Goal: Task Accomplishment & Management: Use online tool/utility

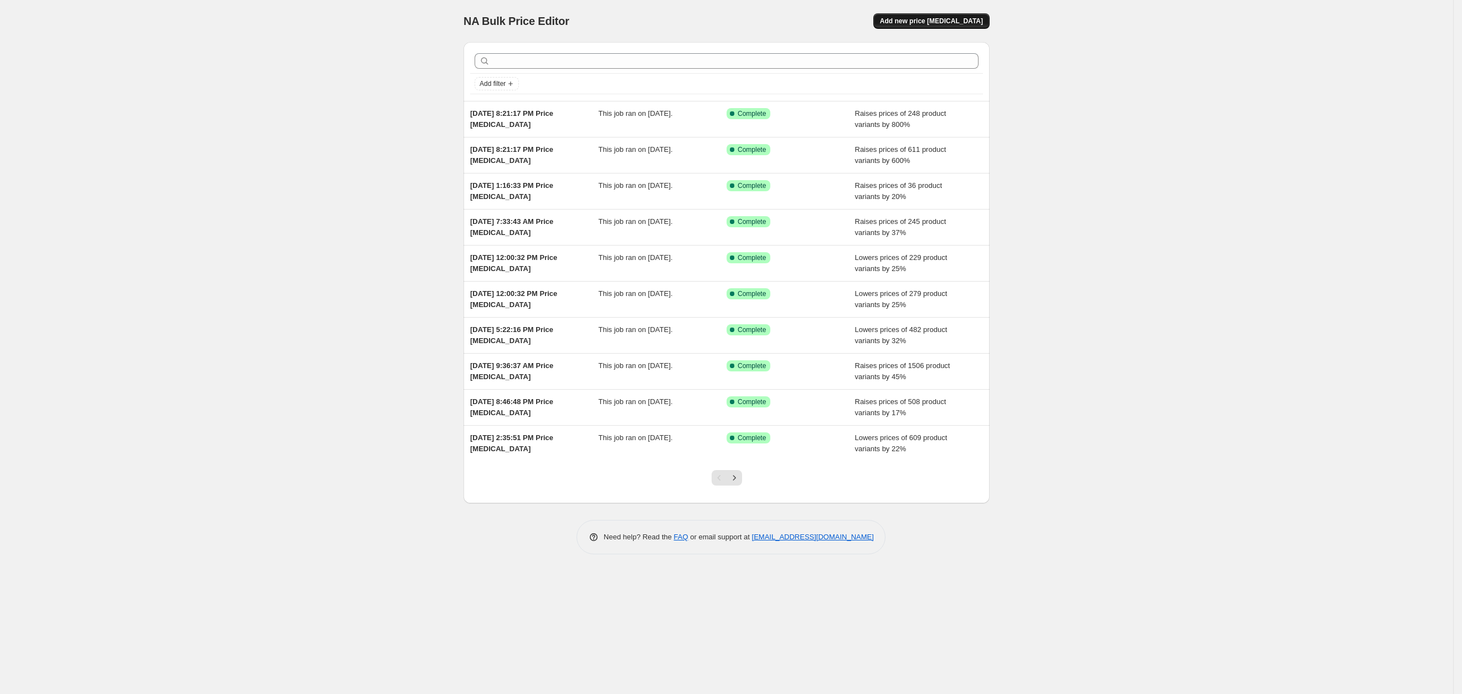
click at [930, 17] on span "Add new price [MEDICAL_DATA]" at bounding box center [931, 21] width 103 height 9
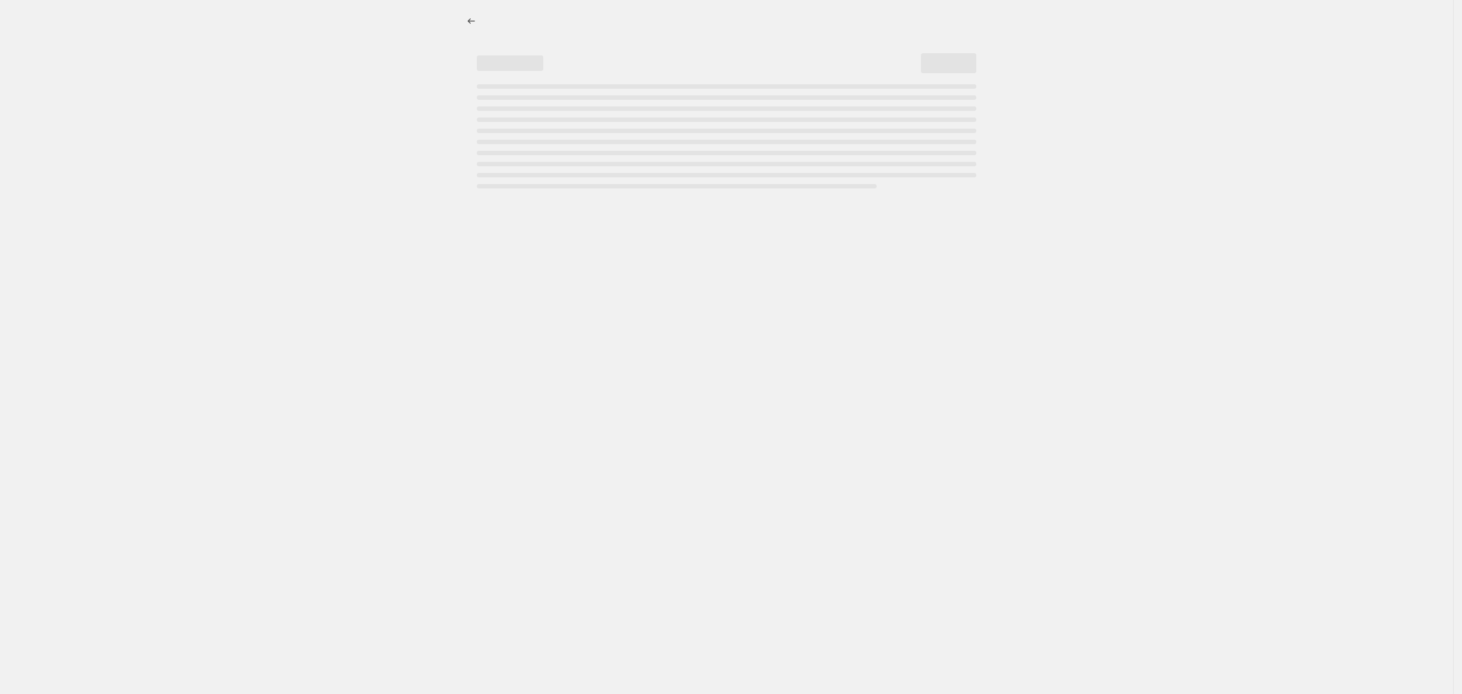
select select "percentage"
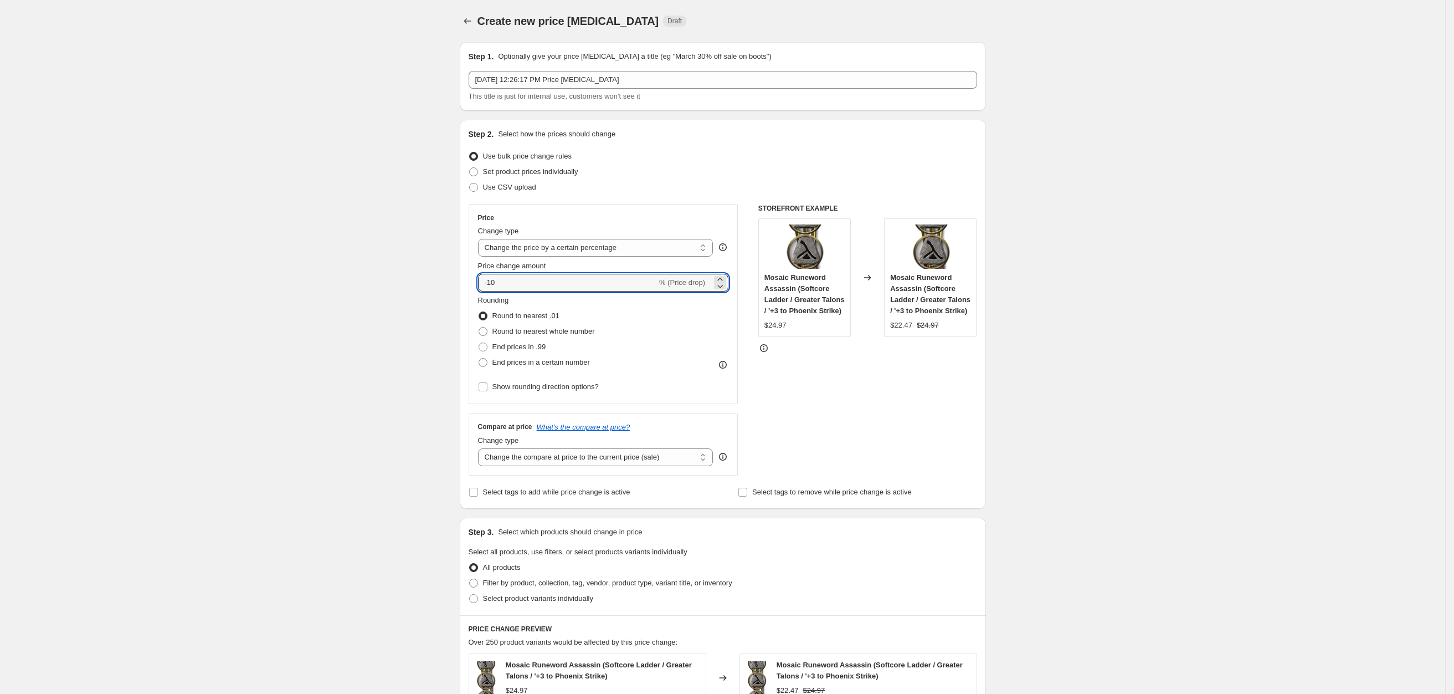
drag, startPoint x: 517, startPoint y: 288, endPoint x: 246, endPoint y: 234, distance: 276.1
click at [368, 261] on div "Create new price [MEDICAL_DATA]. This page is ready Create new price [MEDICAL_D…" at bounding box center [722, 559] width 1445 height 1118
drag, startPoint x: 514, startPoint y: 284, endPoint x: 504, endPoint y: 285, distance: 10.0
click at [512, 284] on input "-10" at bounding box center [567, 283] width 179 height 18
click at [494, 284] on input "-10" at bounding box center [567, 283] width 179 height 18
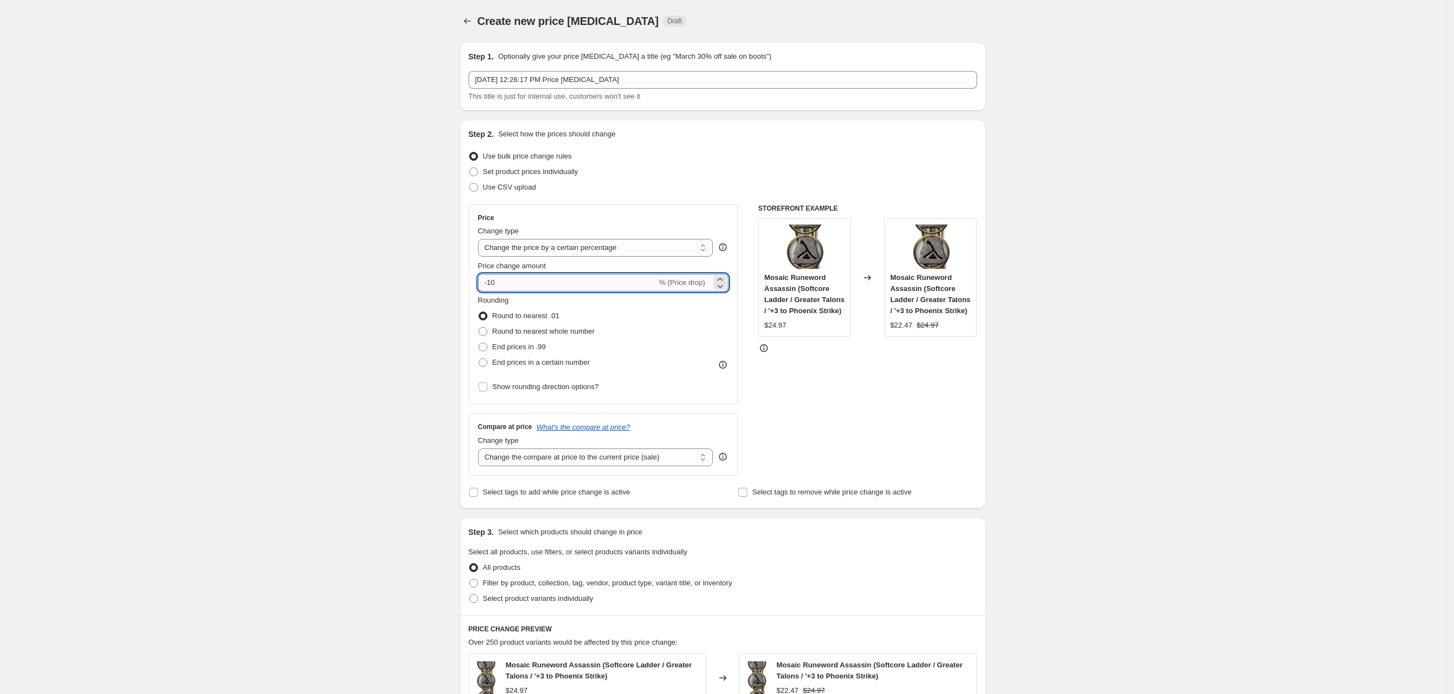
drag, startPoint x: 494, startPoint y: 283, endPoint x: 527, endPoint y: 278, distance: 34.2
click at [527, 278] on input "-10" at bounding box center [567, 283] width 179 height 18
type input "-35"
click at [362, 264] on div "Create new price [MEDICAL_DATA]. This page is ready Create new price [MEDICAL_D…" at bounding box center [722, 559] width 1445 height 1118
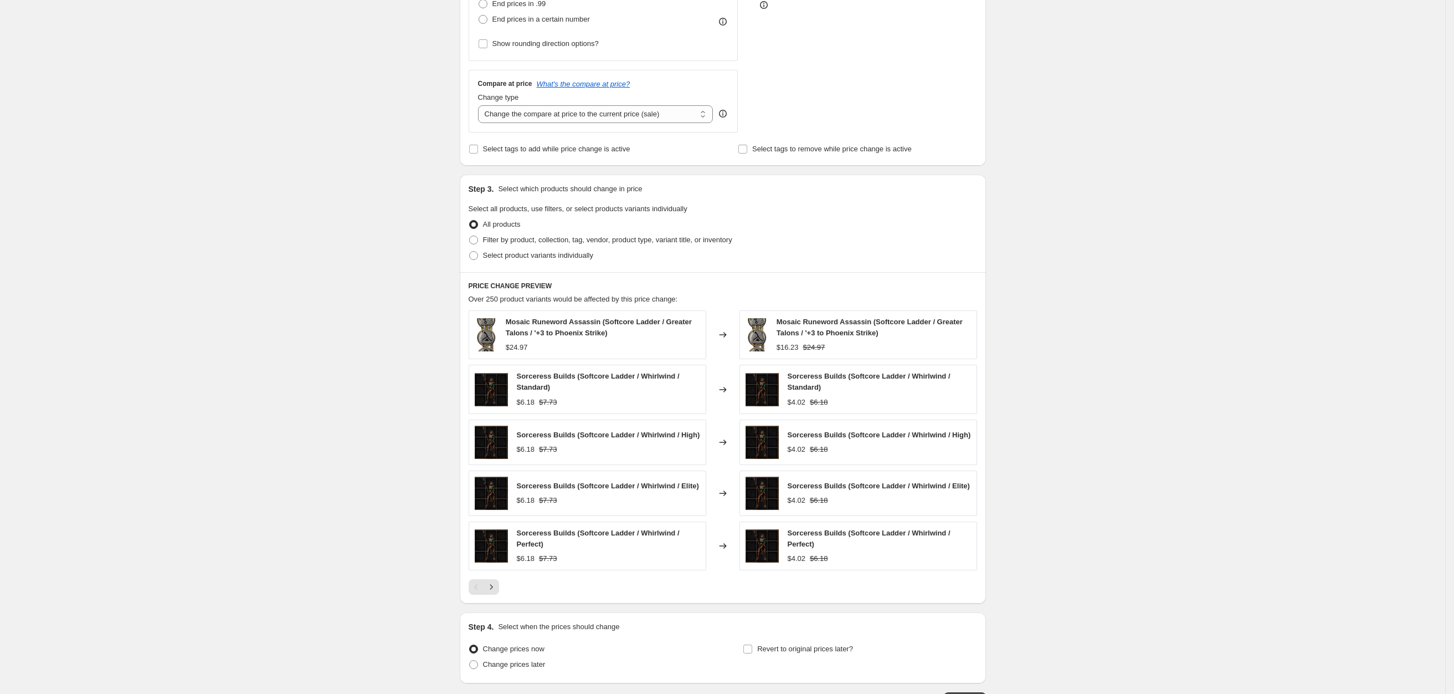
scroll to position [429, 0]
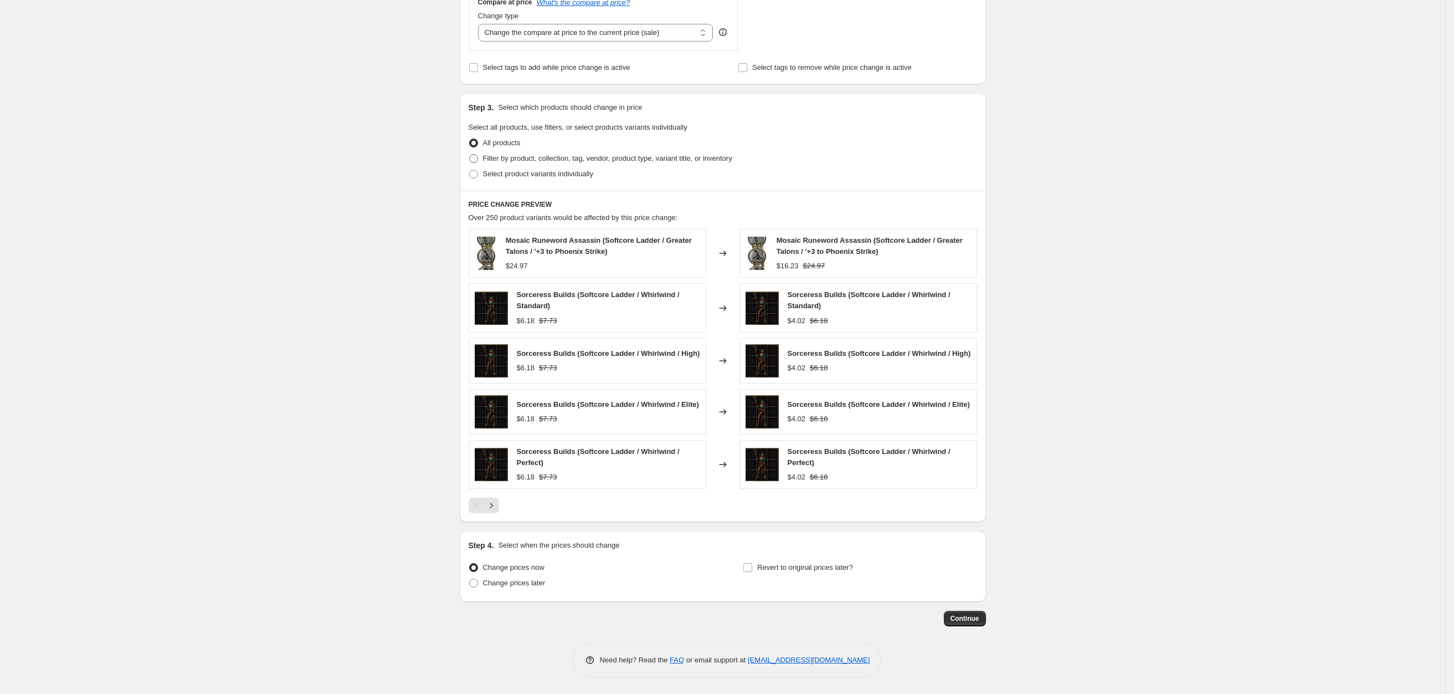
click at [491, 154] on span "Filter by product, collection, tag, vendor, product type, variant title, or inv…" at bounding box center [607, 158] width 249 height 8
click at [470, 154] on input "Filter by product, collection, tag, vendor, product type, variant title, or inv…" at bounding box center [469, 154] width 1 height 1
radio input "true"
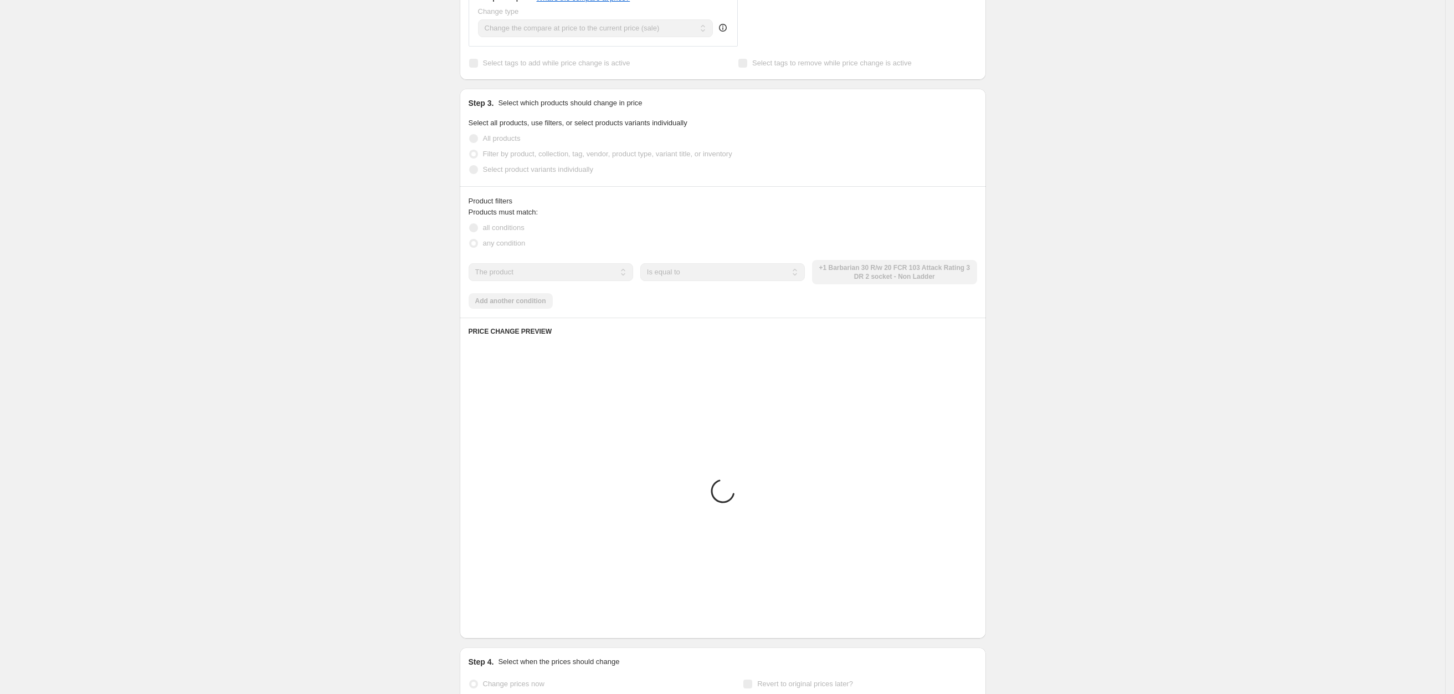
scroll to position [346, 0]
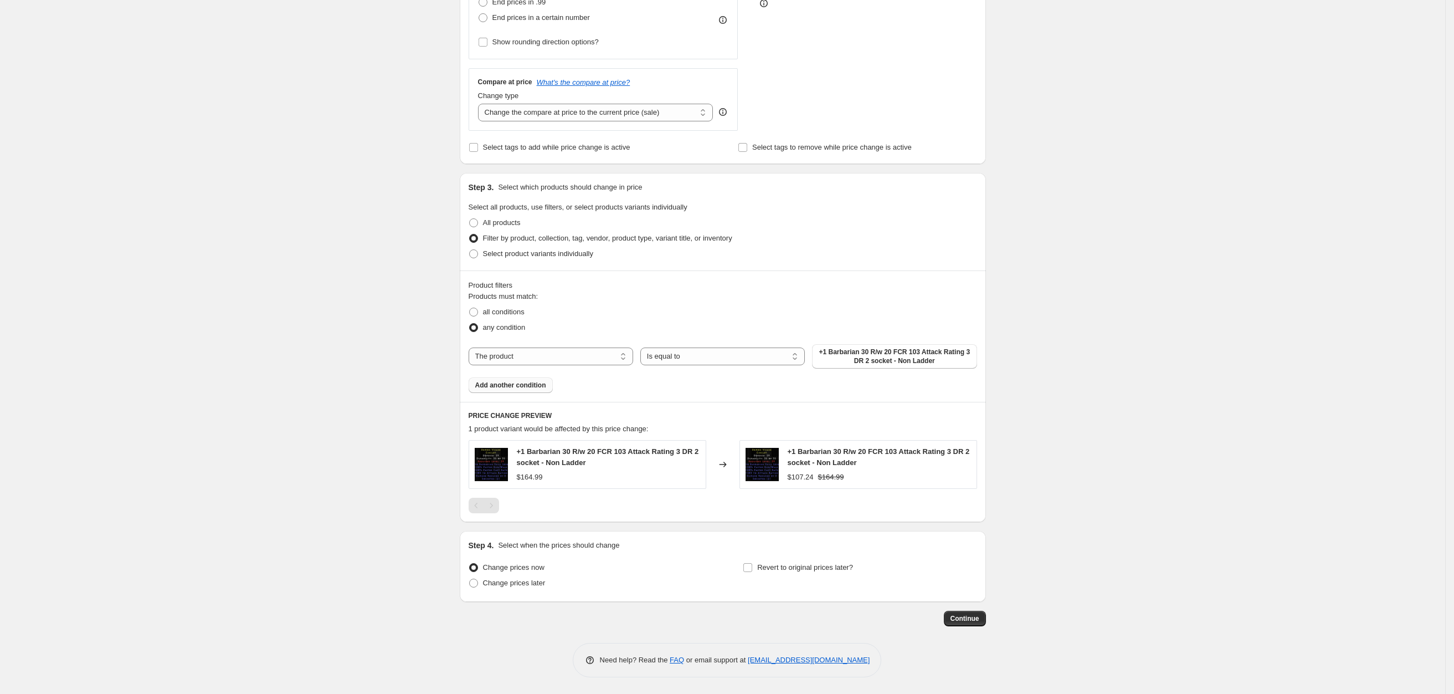
click at [515, 381] on span "Add another condition" at bounding box center [510, 385] width 71 height 9
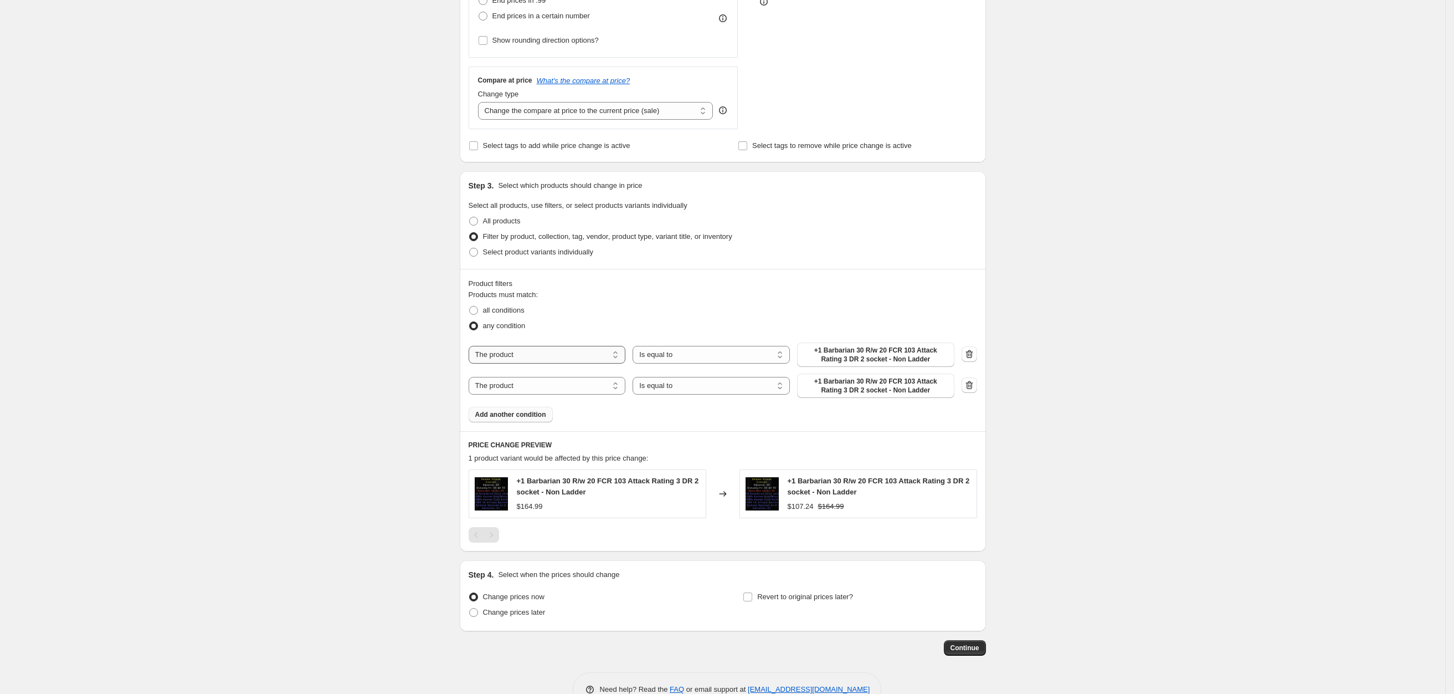
click at [528, 354] on select "The product The product's collection The product's tag The product's vendor The…" at bounding box center [547, 355] width 157 height 18
select select "collection"
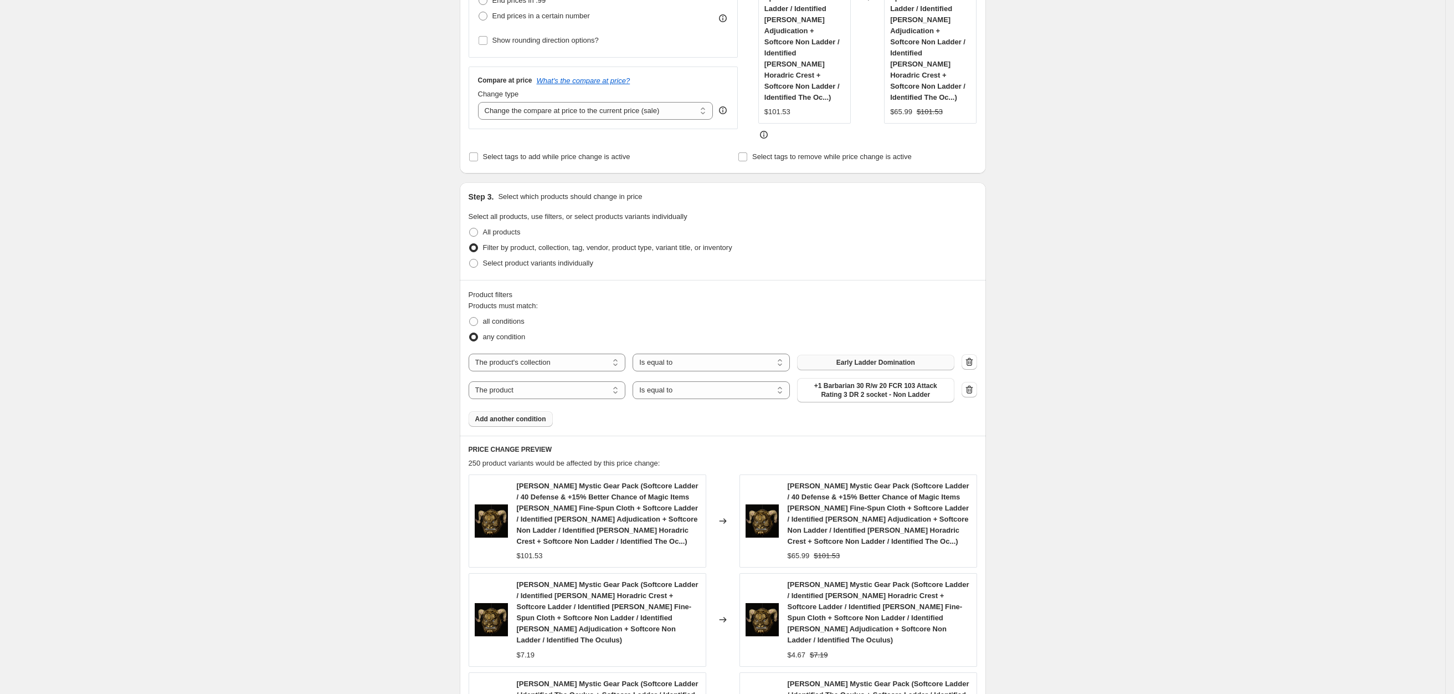
click at [863, 358] on span "Early Ladder Domination" at bounding box center [875, 362] width 79 height 9
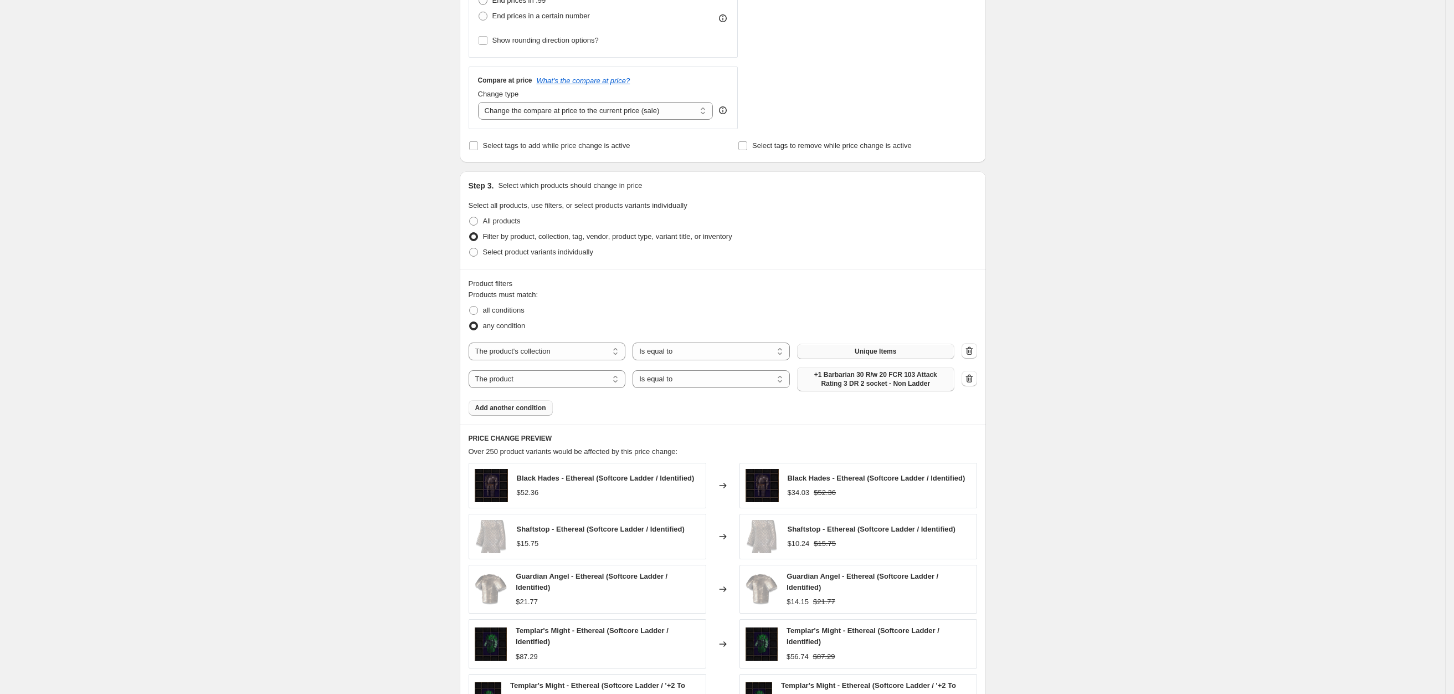
click at [838, 381] on span "+1 Barbarian 30 R/w 20 FCR 103 Attack Rating 3 DR 2 socket - Non Ladder" at bounding box center [876, 379] width 144 height 18
click at [514, 376] on select "The product The product's collection The product's tag The product's vendor The…" at bounding box center [547, 379] width 157 height 18
select select "title"
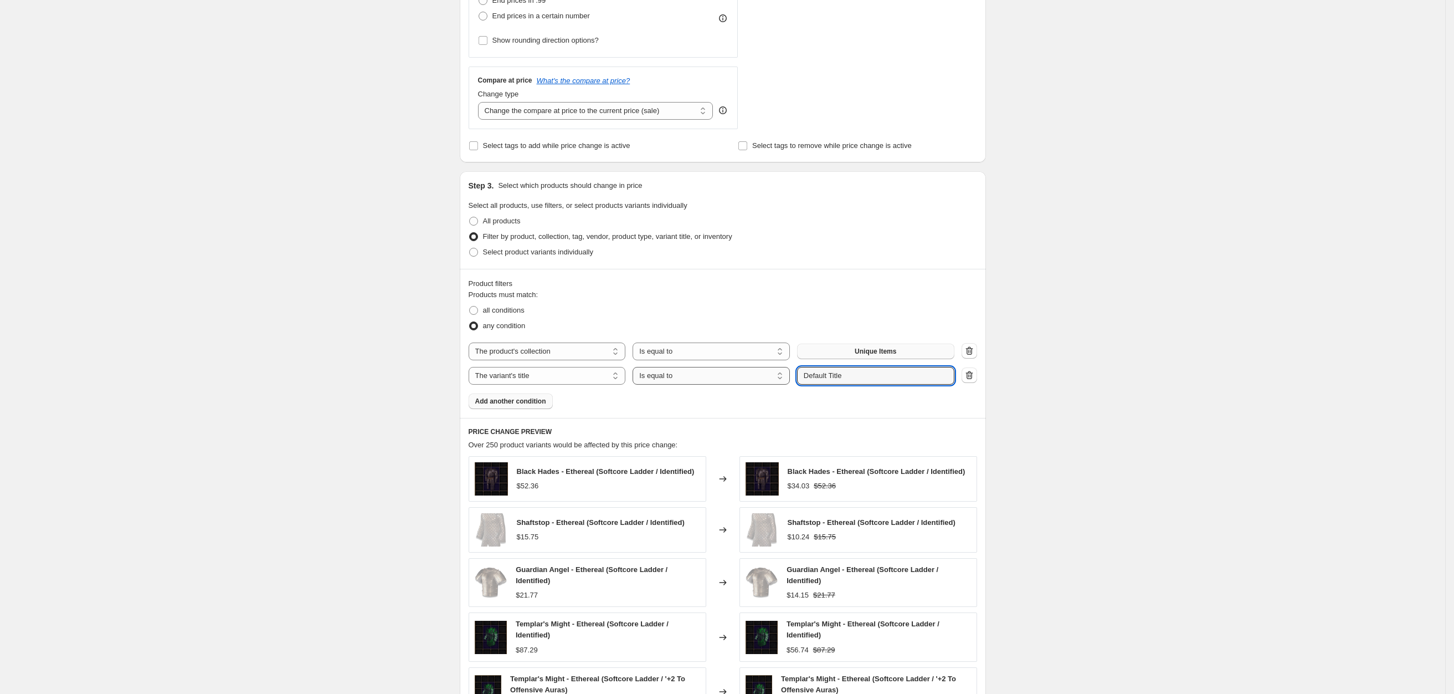
drag, startPoint x: 846, startPoint y: 375, endPoint x: 743, endPoint y: 367, distance: 103.3
click at [793, 371] on div "The product The product's collection The product's tag The product's vendor The…" at bounding box center [712, 376] width 486 height 18
type input "hardcore ladder"
click at [1072, 309] on div "Create new price [MEDICAL_DATA]. This page is ready Create new price [MEDICAL_D…" at bounding box center [722, 287] width 1445 height 1267
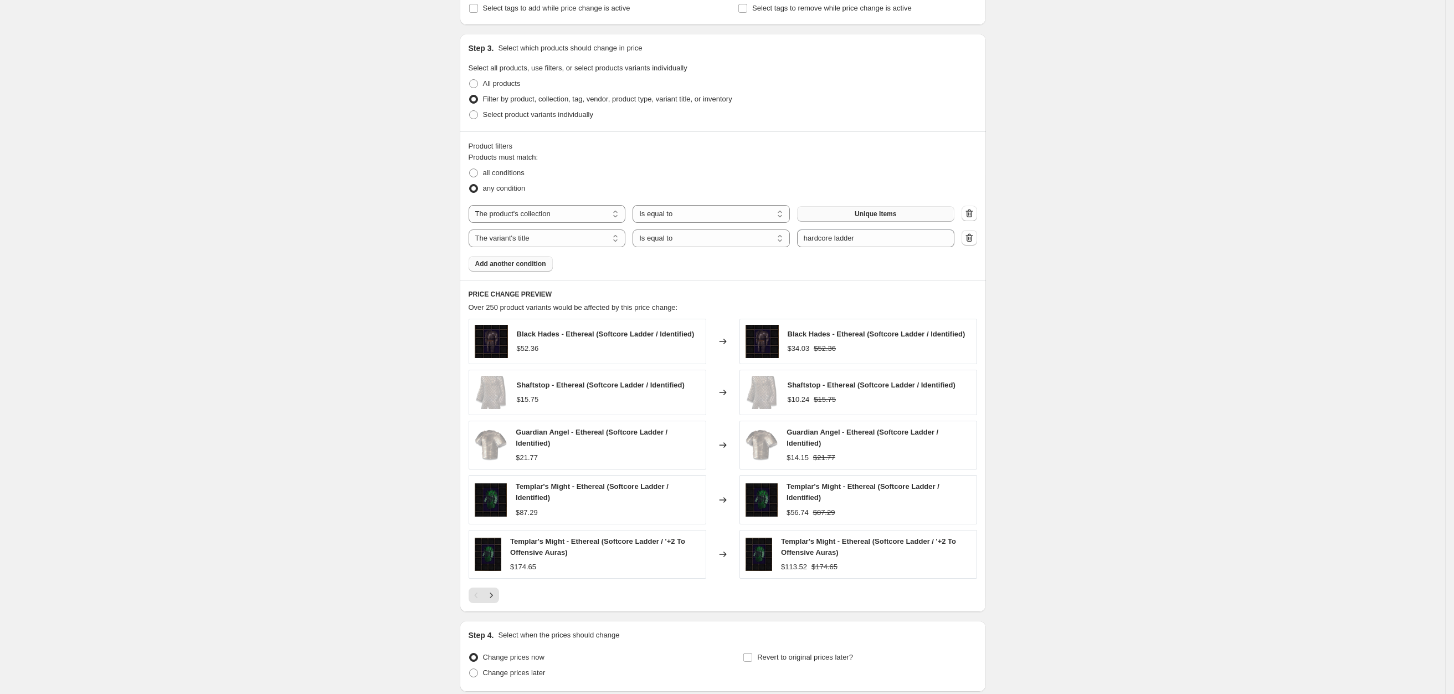
scroll to position [577, 0]
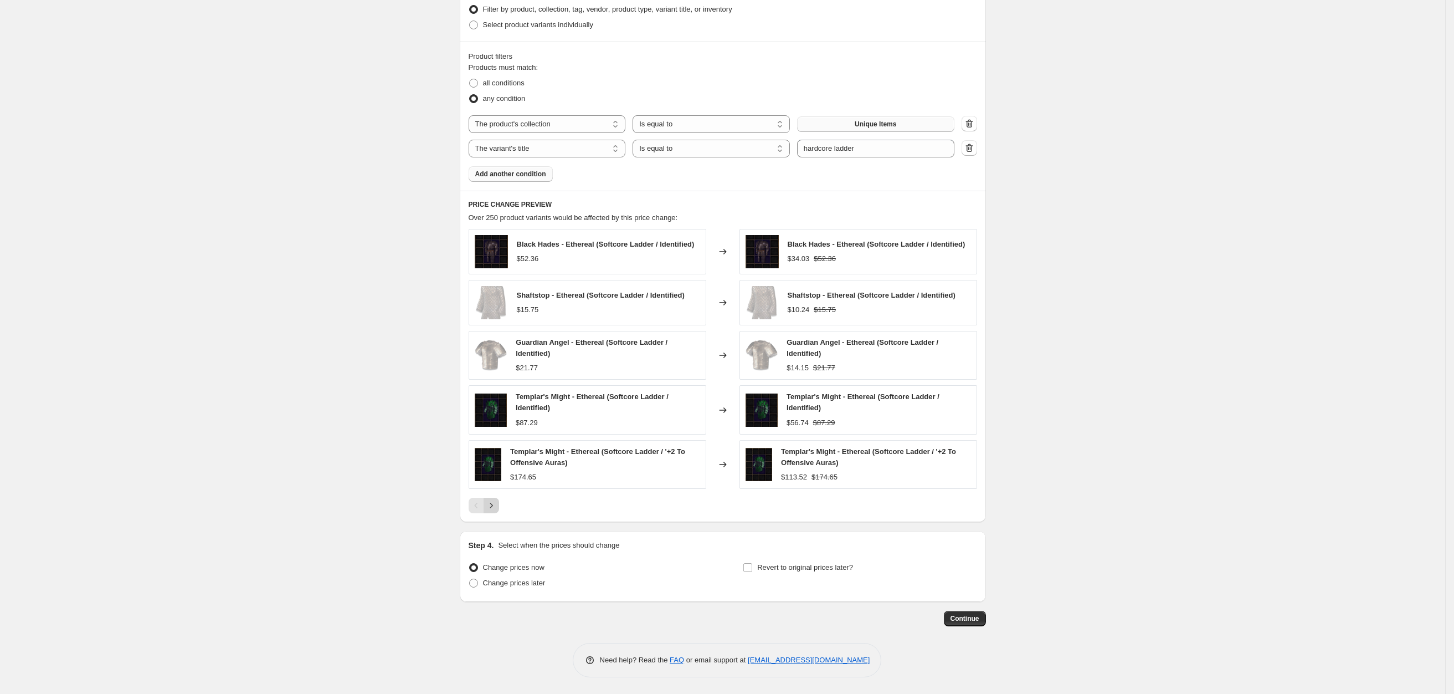
click at [494, 502] on icon "Next" at bounding box center [491, 505] width 11 height 11
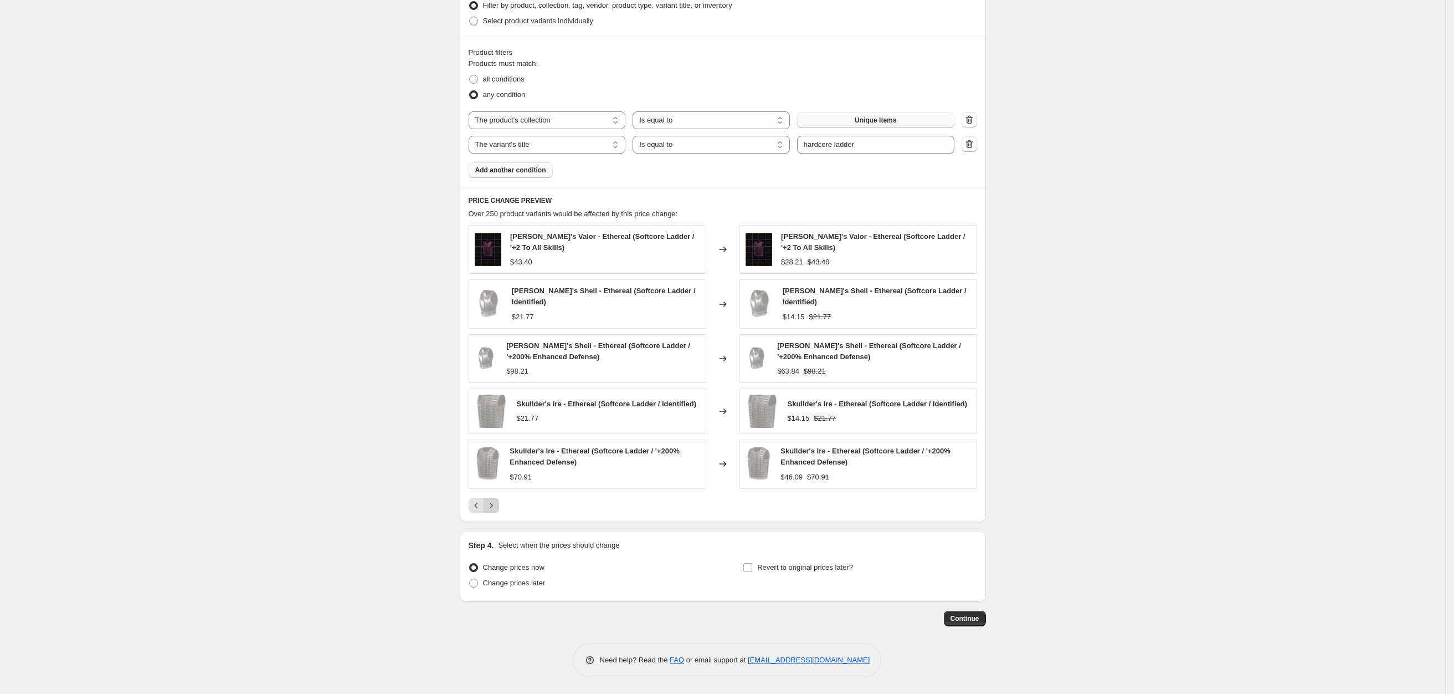
click at [497, 501] on icon "Next" at bounding box center [491, 505] width 11 height 11
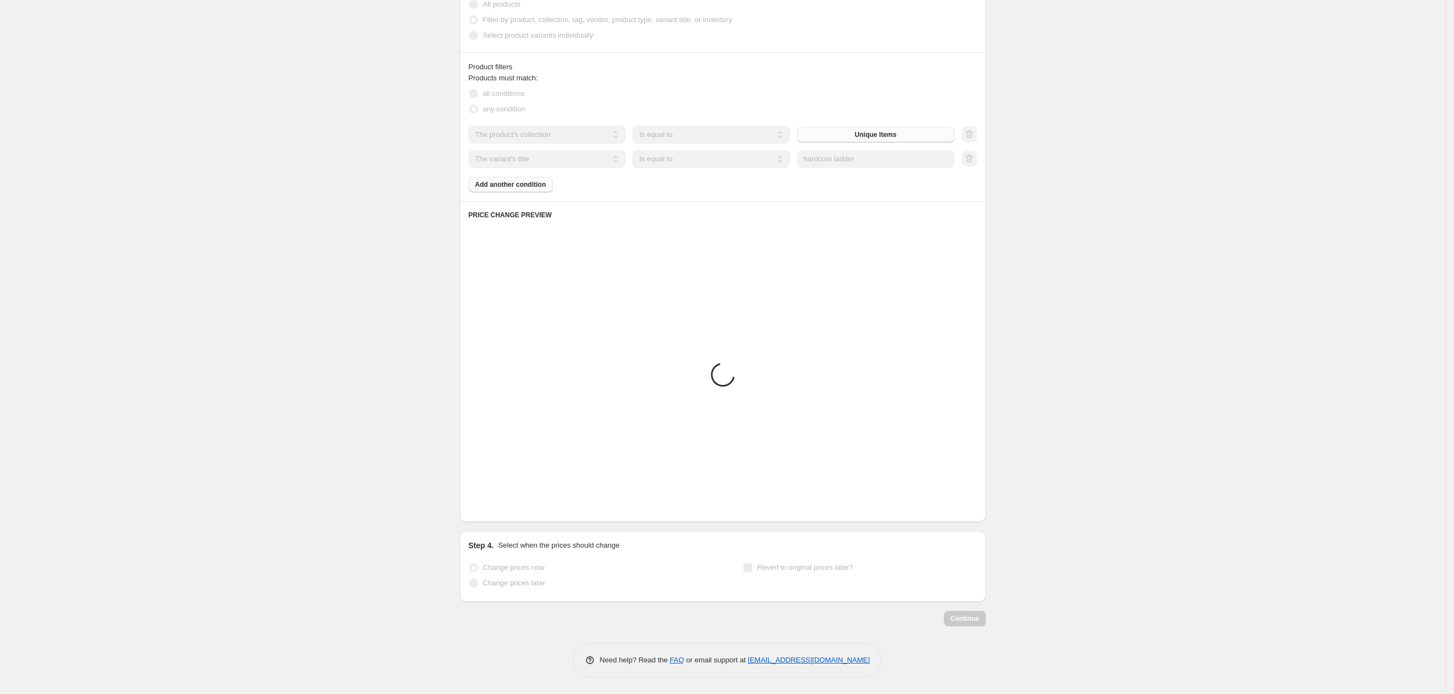
scroll to position [574, 0]
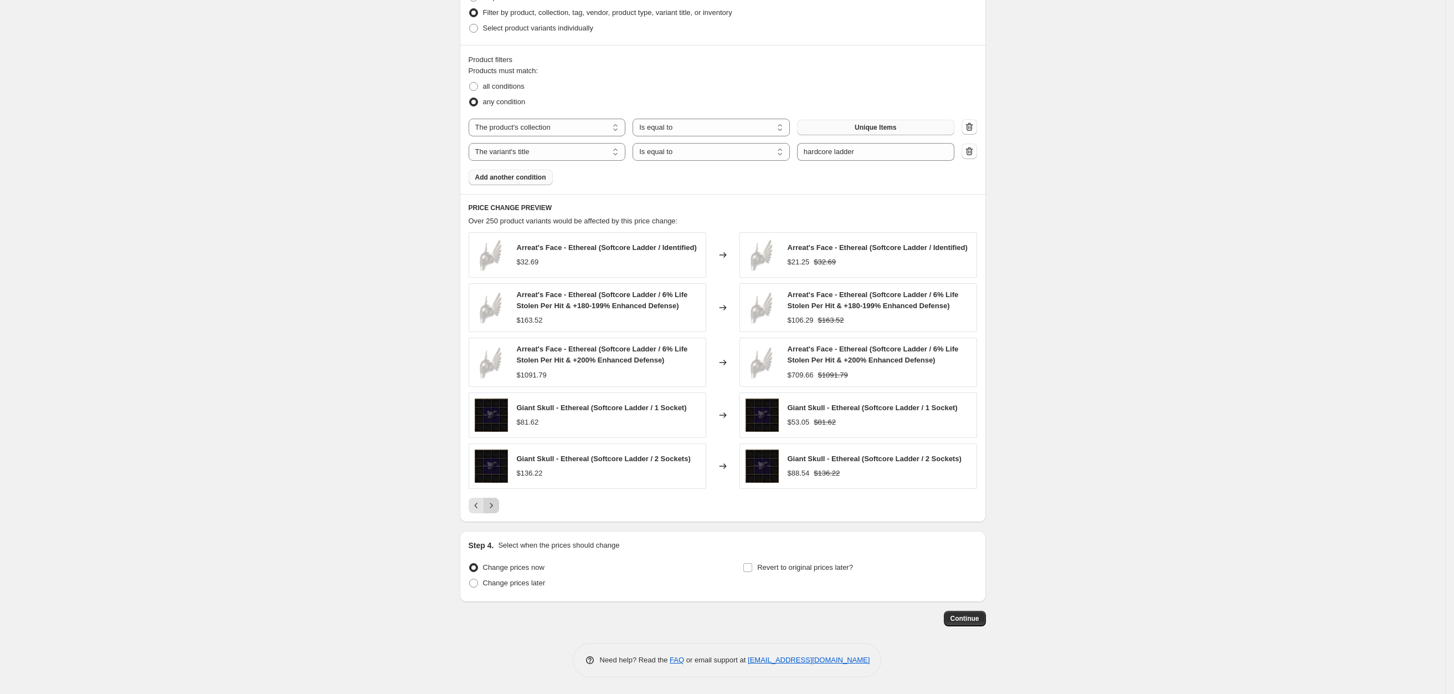
click at [497, 507] on icon "Next" at bounding box center [491, 505] width 11 height 11
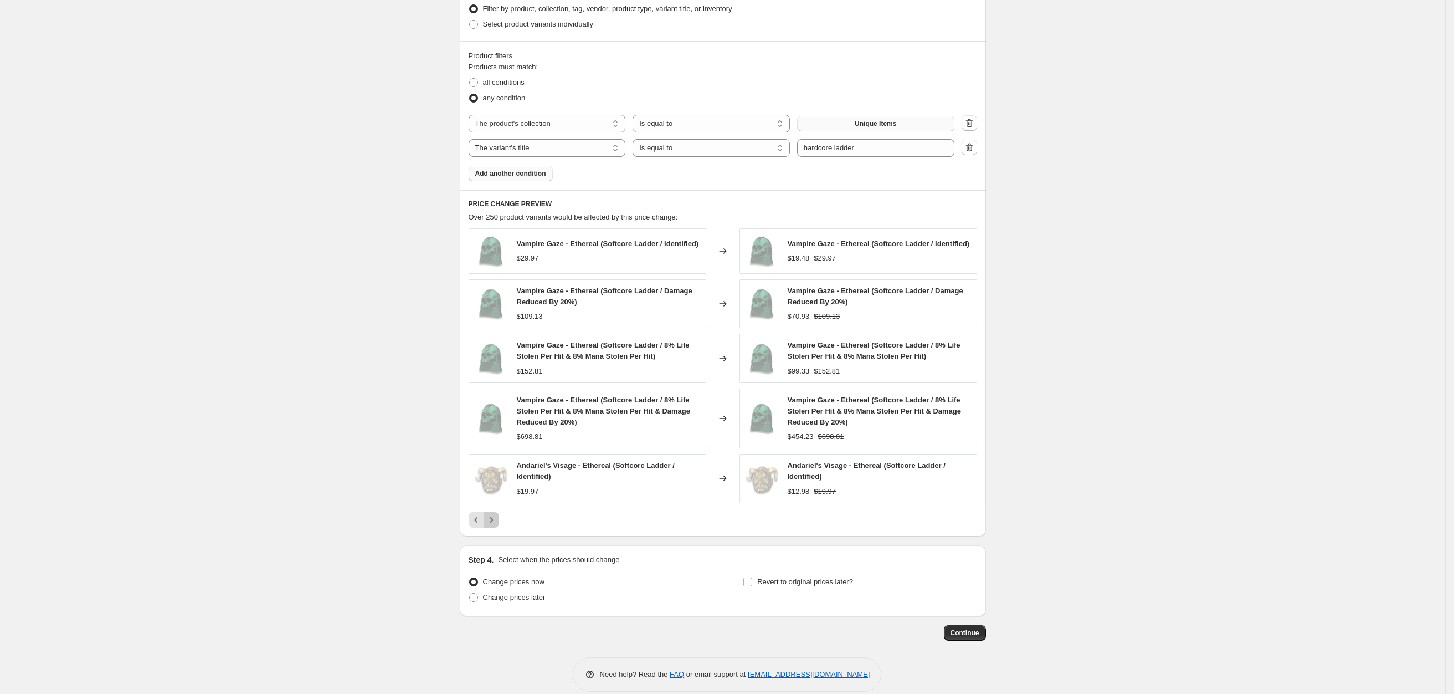
drag, startPoint x: 497, startPoint y: 520, endPoint x: 505, endPoint y: 512, distance: 11.4
click at [497, 520] on icon "Next" at bounding box center [491, 519] width 11 height 11
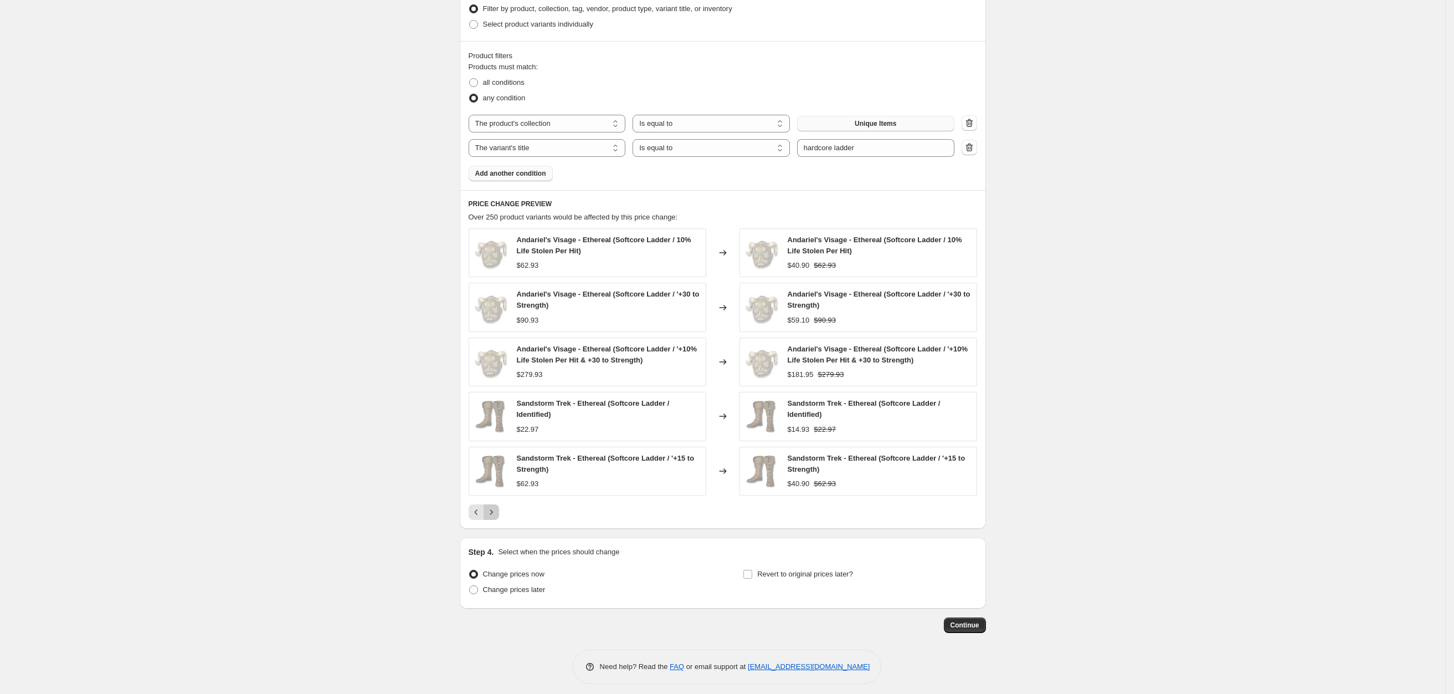
click at [492, 514] on icon "Next" at bounding box center [491, 511] width 3 height 5
click at [496, 512] on icon "Next" at bounding box center [491, 511] width 11 height 11
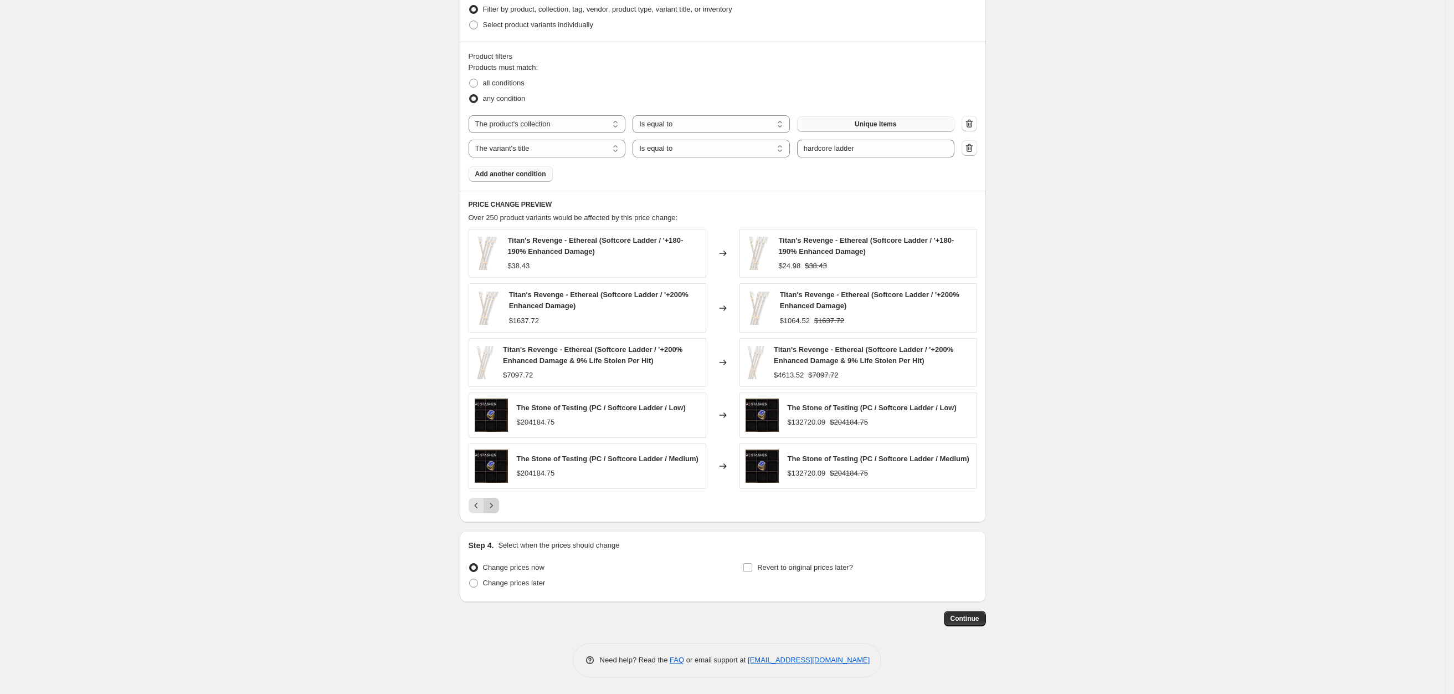
click at [495, 506] on icon "Next" at bounding box center [491, 505] width 11 height 11
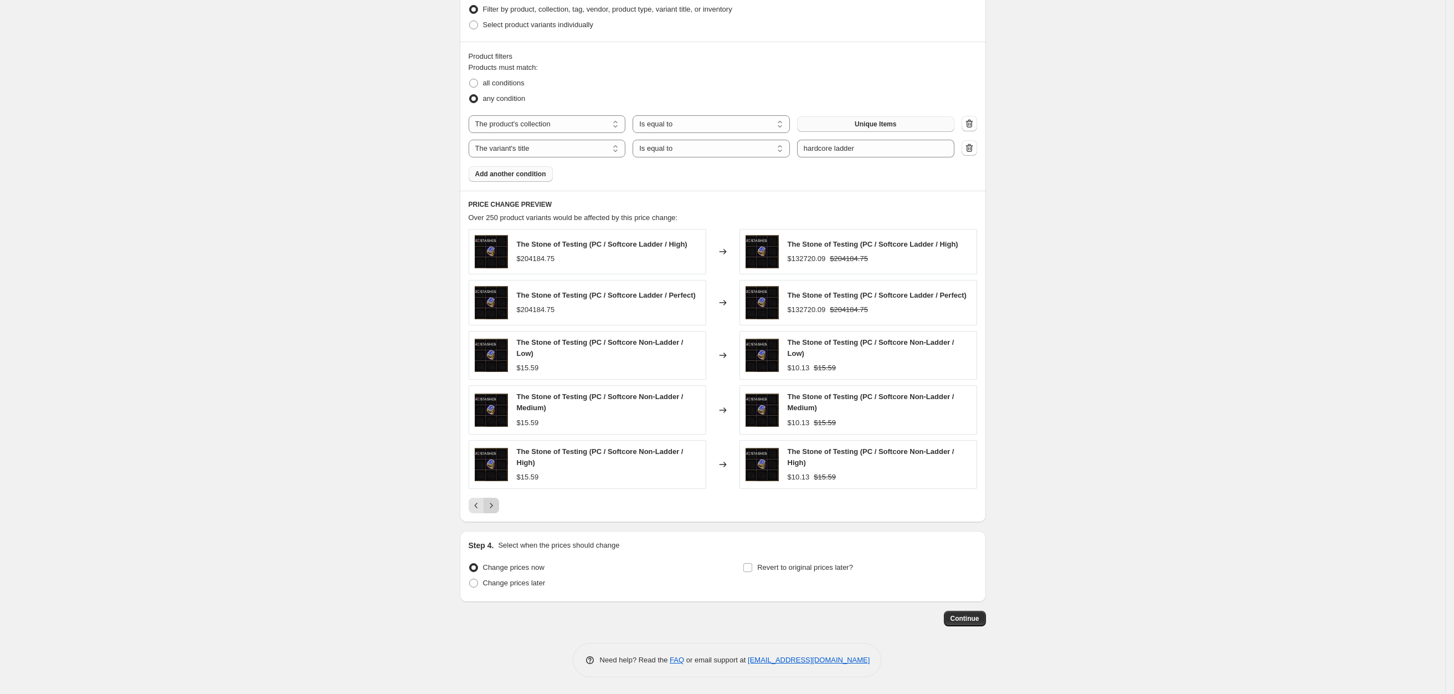
click at [497, 508] on icon "Next" at bounding box center [491, 505] width 11 height 11
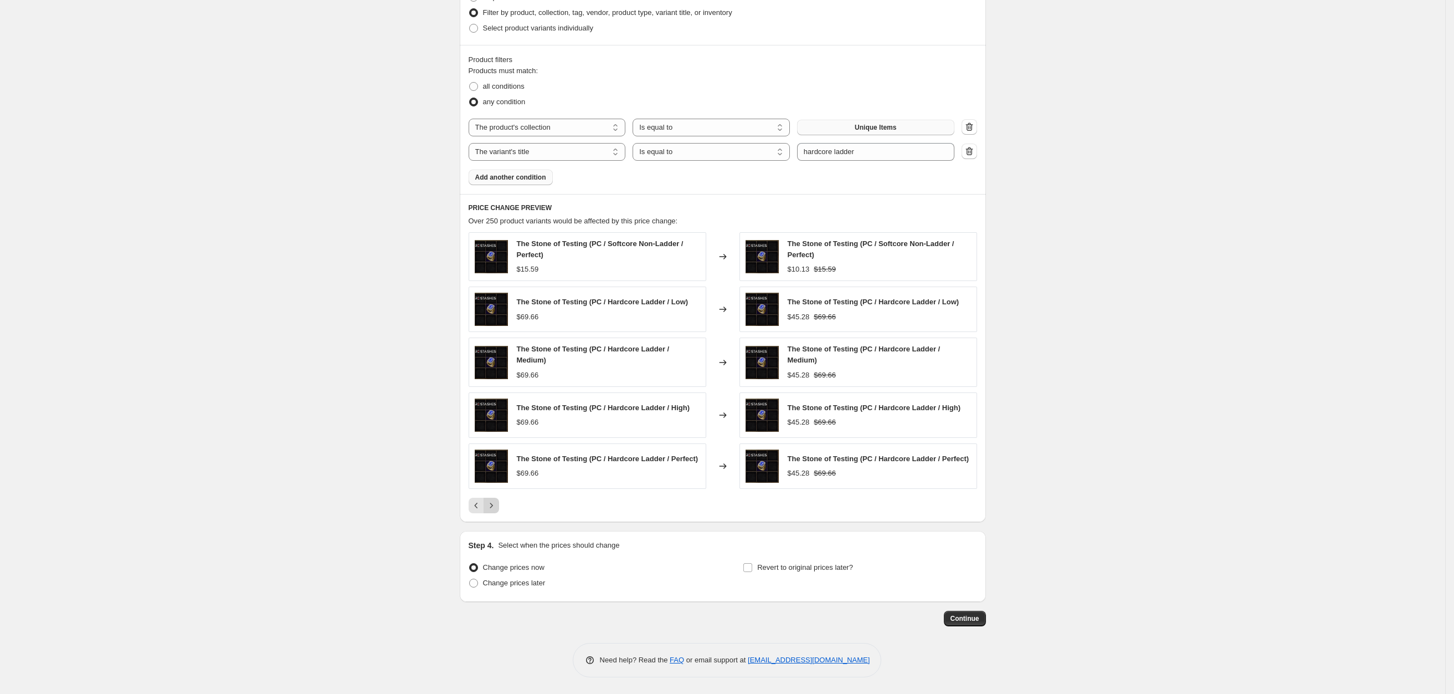
click at [497, 508] on icon "Next" at bounding box center [491, 505] width 11 height 11
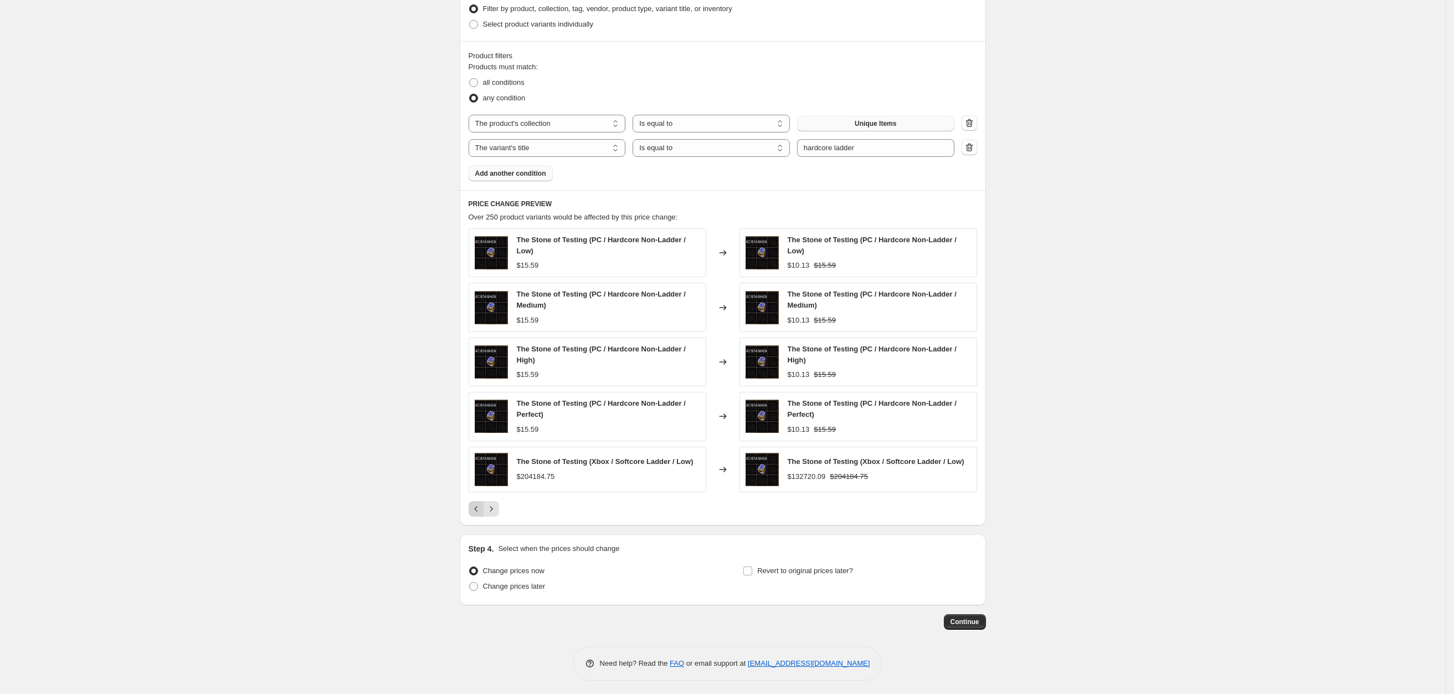
click at [482, 506] on icon "Previous" at bounding box center [476, 508] width 11 height 11
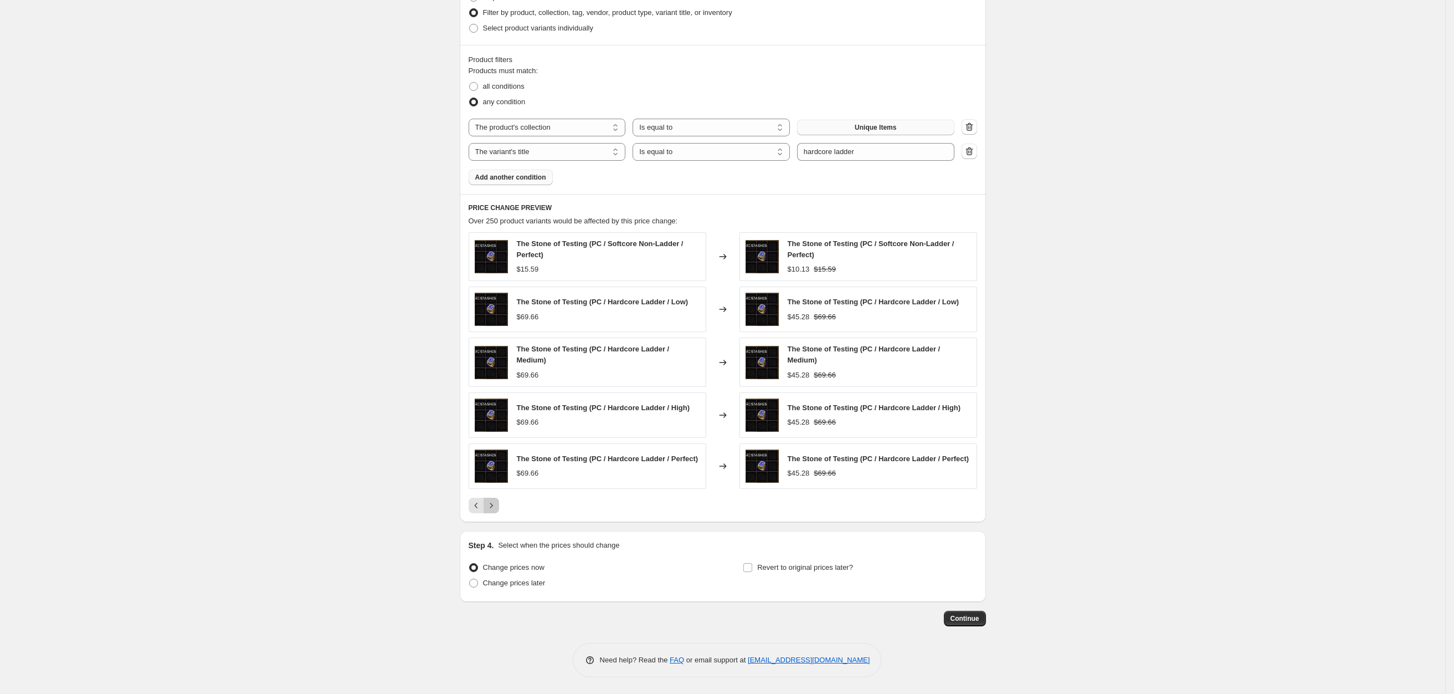
click at [499, 510] on button "Next" at bounding box center [492, 505] width 16 height 16
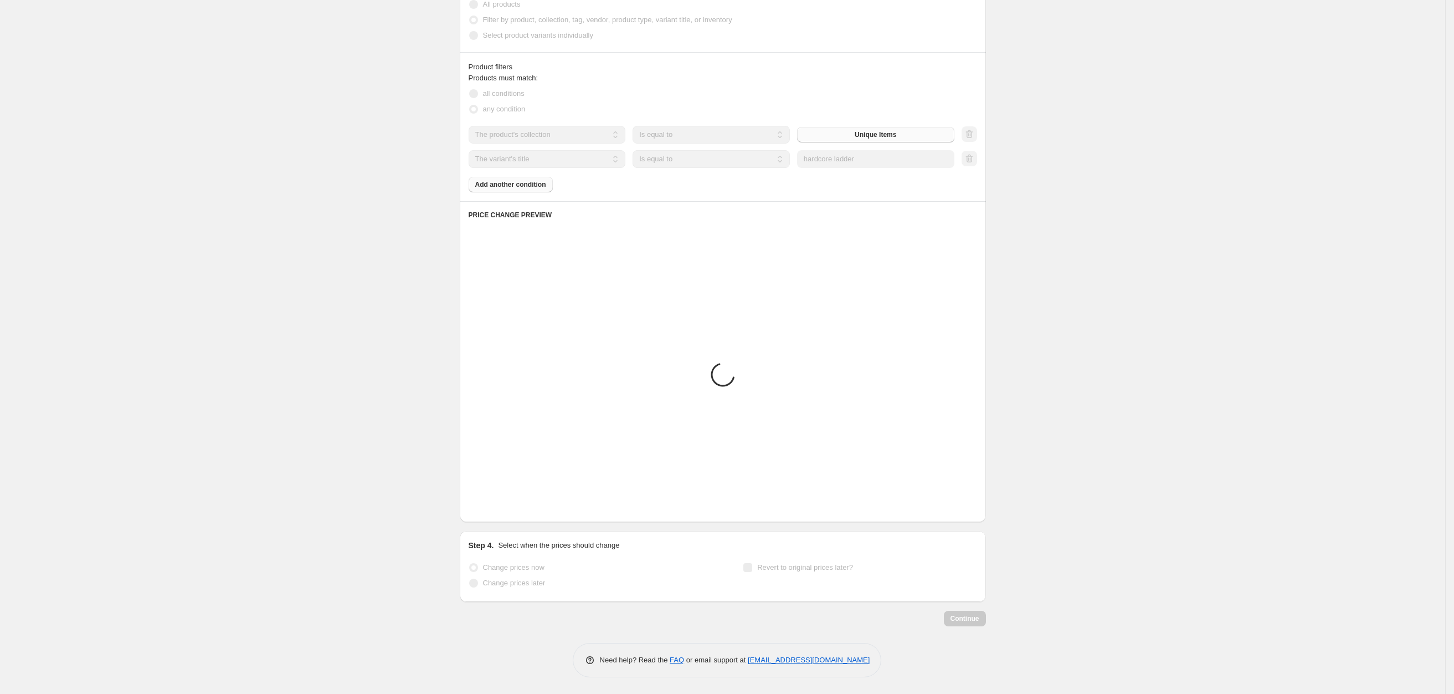
click at [495, 510] on icon "Next" at bounding box center [491, 505] width 11 height 11
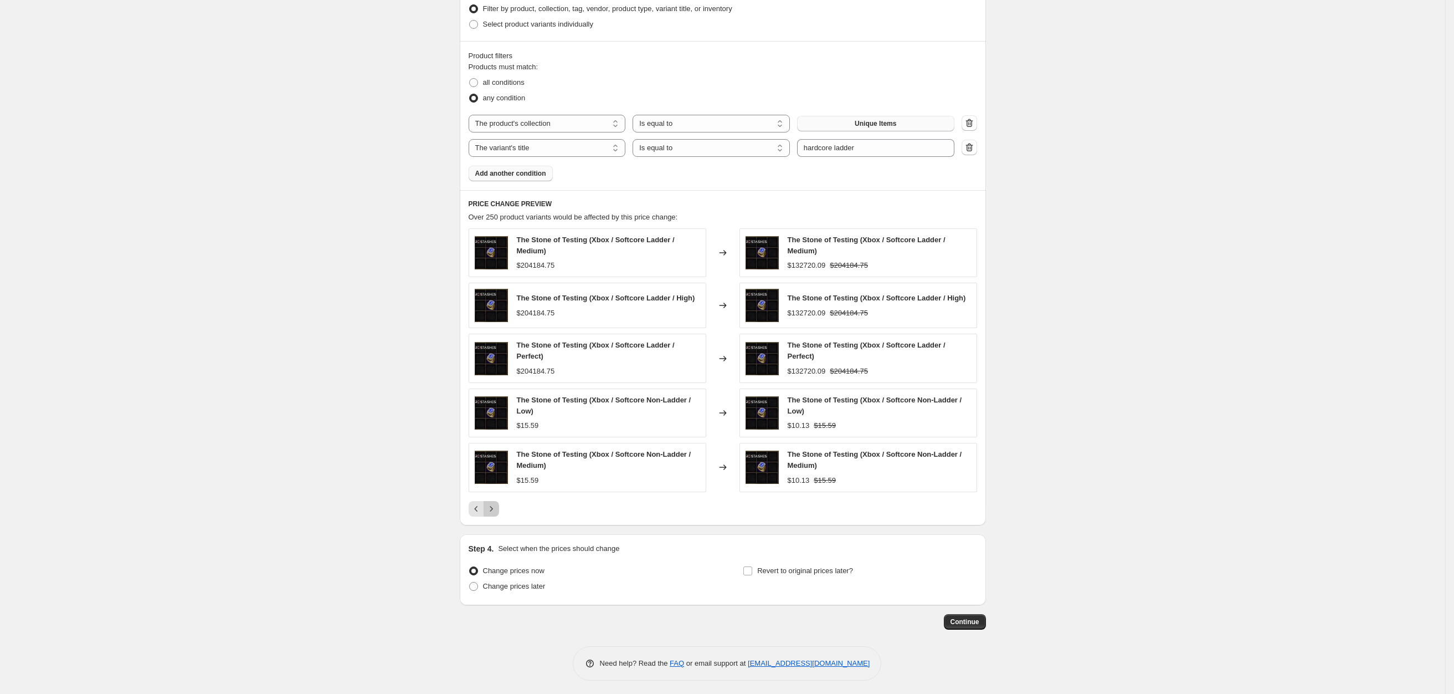
click at [494, 512] on icon "Next" at bounding box center [491, 508] width 11 height 11
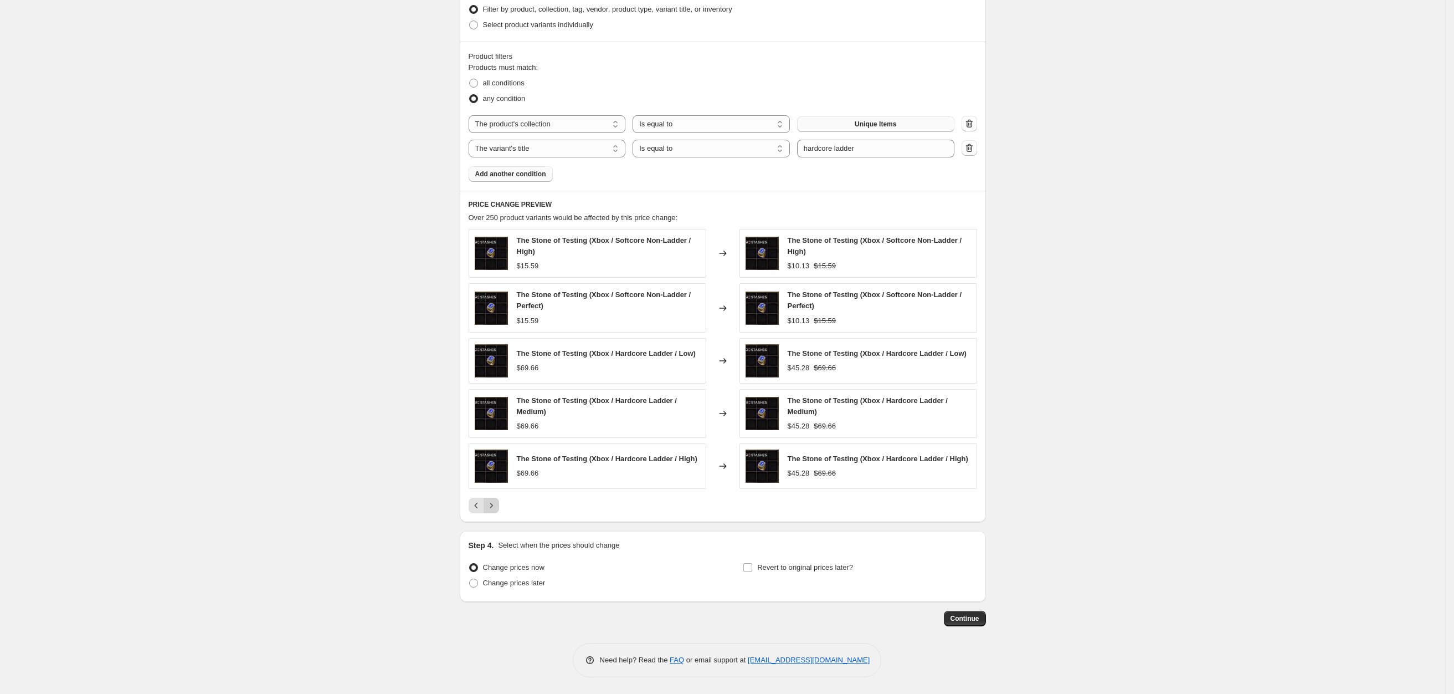
click at [497, 510] on icon "Next" at bounding box center [491, 505] width 11 height 11
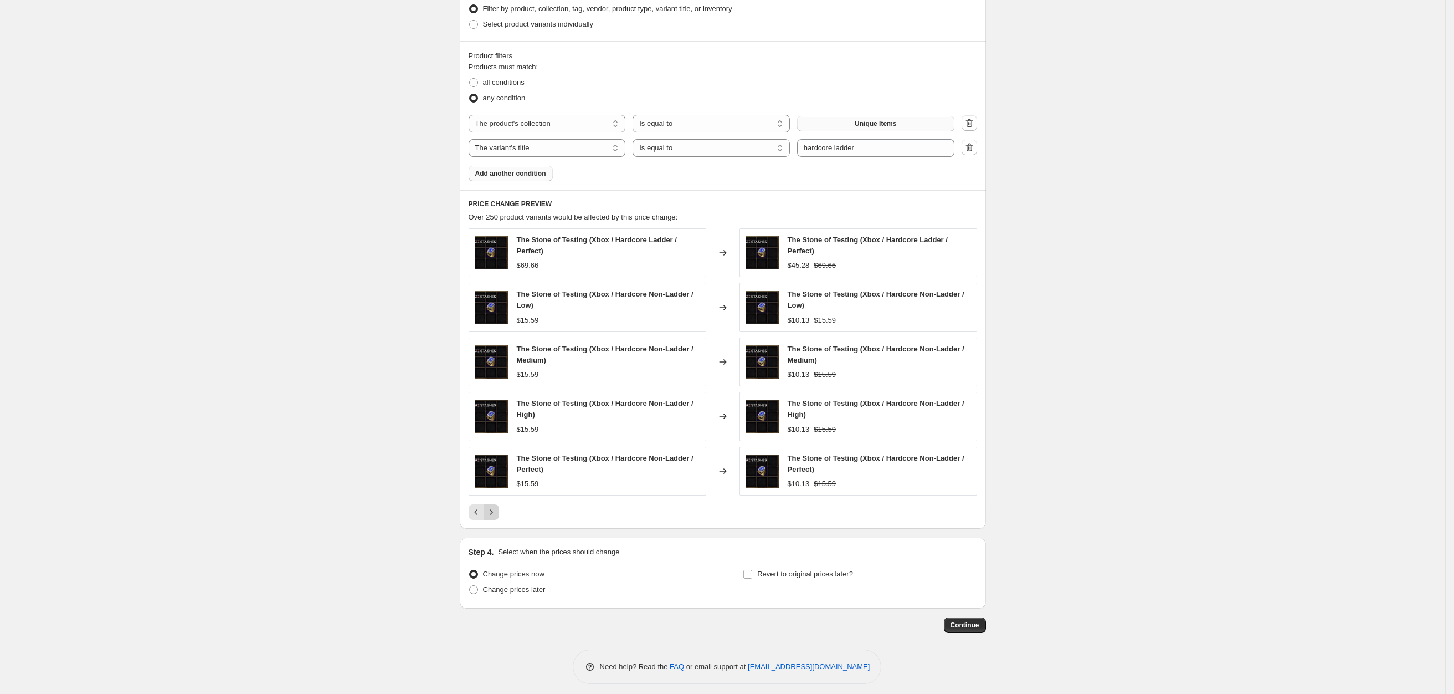
click at [497, 516] on icon "Next" at bounding box center [491, 511] width 11 height 11
click at [494, 513] on icon "Next" at bounding box center [491, 511] width 11 height 11
click at [495, 513] on icon "Next" at bounding box center [491, 511] width 11 height 11
click at [497, 514] on icon "Next" at bounding box center [491, 511] width 11 height 11
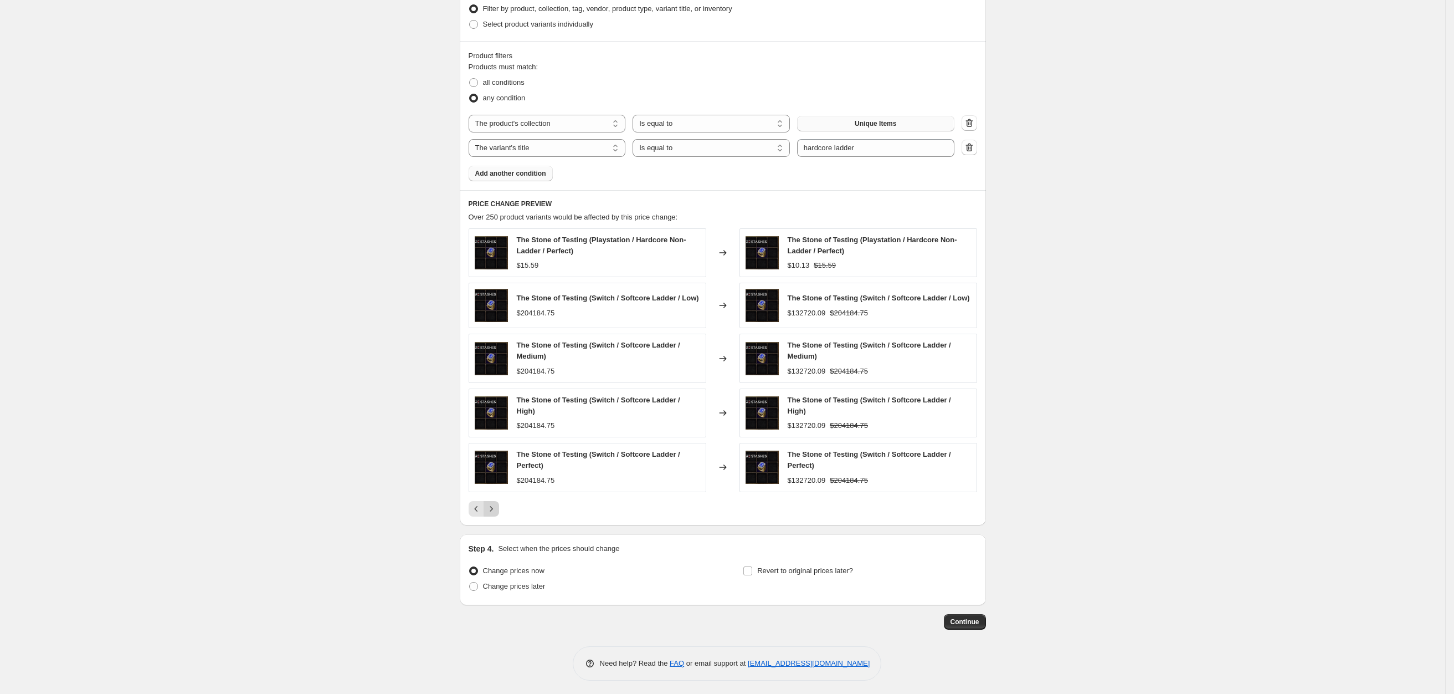
click at [497, 514] on icon "Next" at bounding box center [491, 508] width 11 height 11
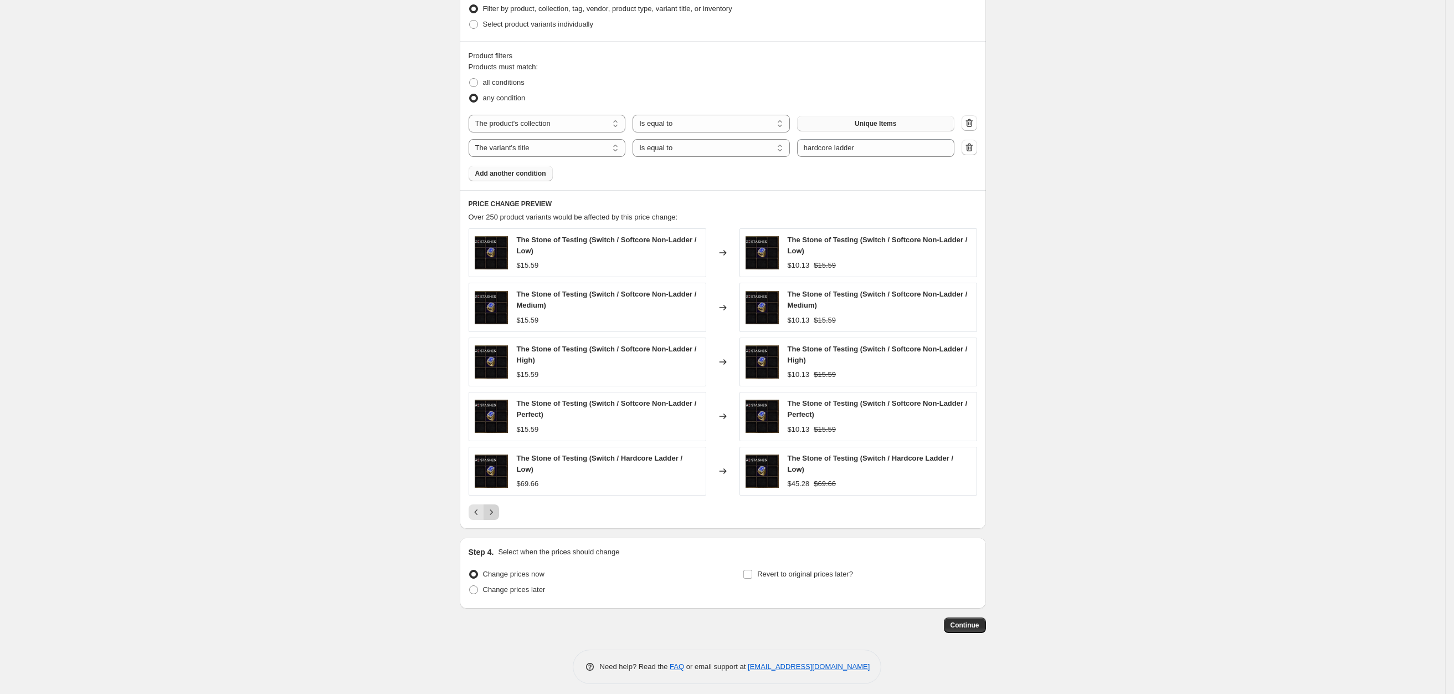
click at [497, 514] on icon "Next" at bounding box center [491, 511] width 11 height 11
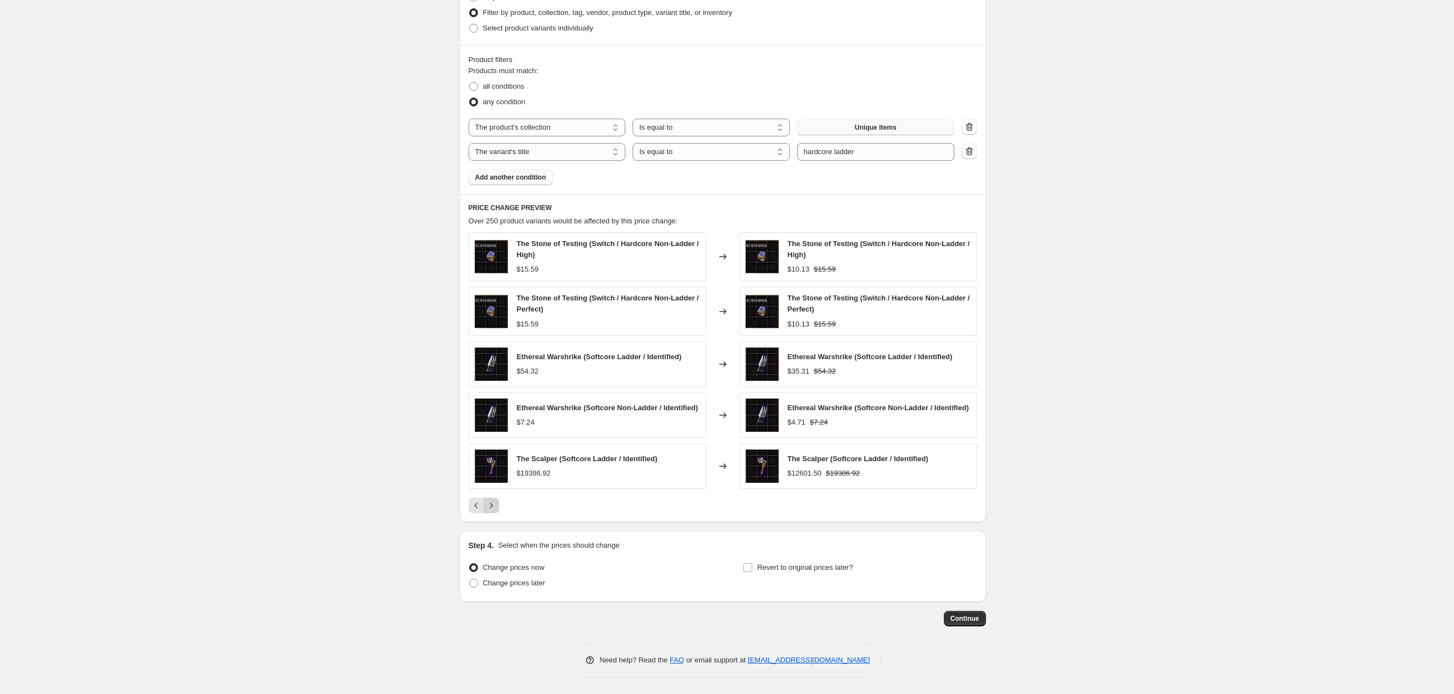
click at [497, 514] on div "PRICE CHANGE PREVIEW Over 250 product variants would be affected by this price …" at bounding box center [723, 358] width 526 height 328
click at [494, 510] on button "Next" at bounding box center [492, 505] width 16 height 16
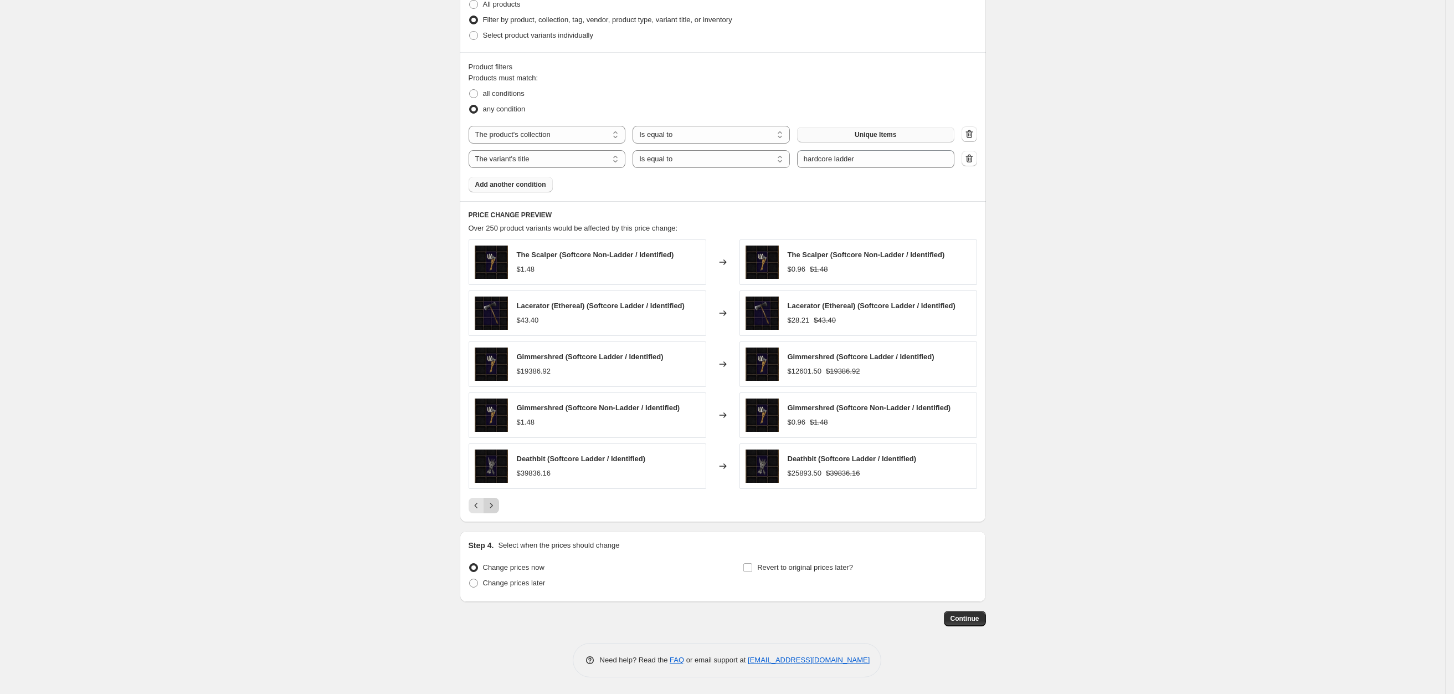
click at [495, 505] on icon "Next" at bounding box center [491, 505] width 11 height 11
click at [490, 91] on span "all conditions" at bounding box center [504, 93] width 42 height 8
click at [470, 90] on input "all conditions" at bounding box center [469, 89] width 1 height 1
radio input "true"
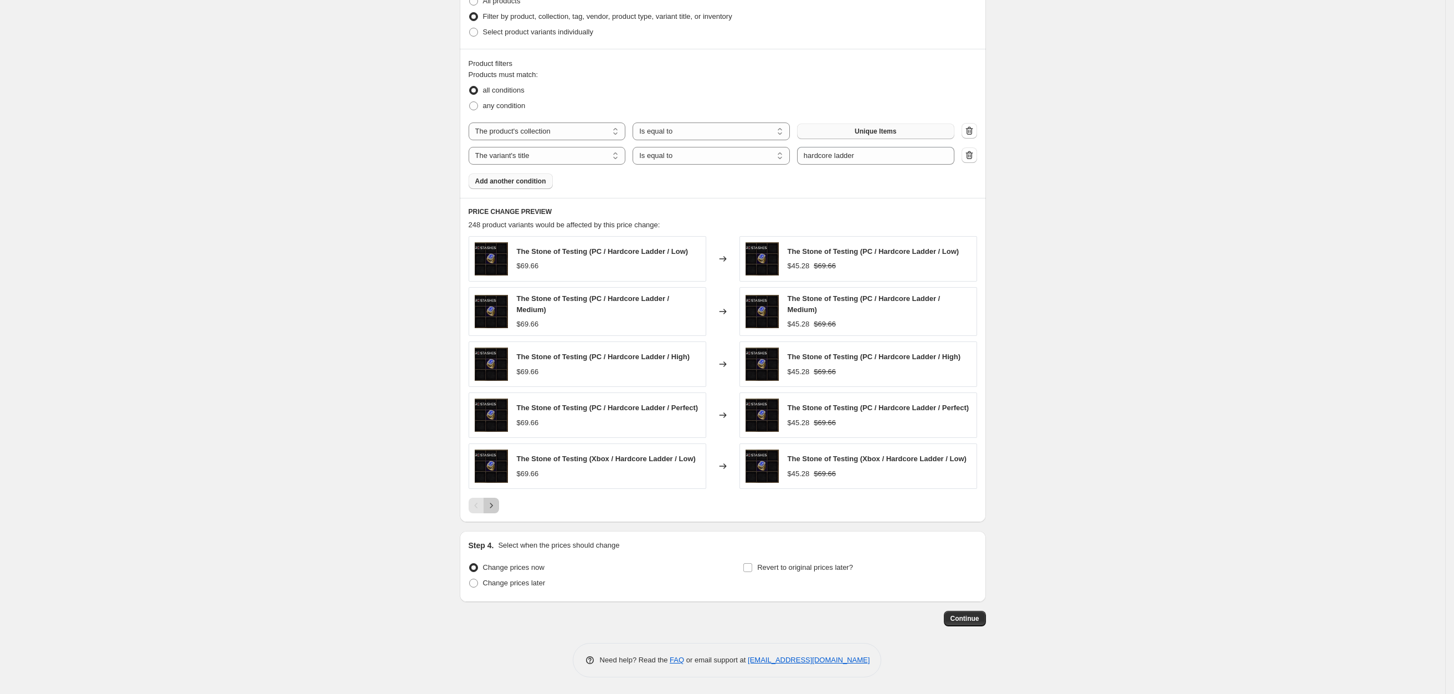
click at [497, 511] on icon "Next" at bounding box center [491, 505] width 11 height 11
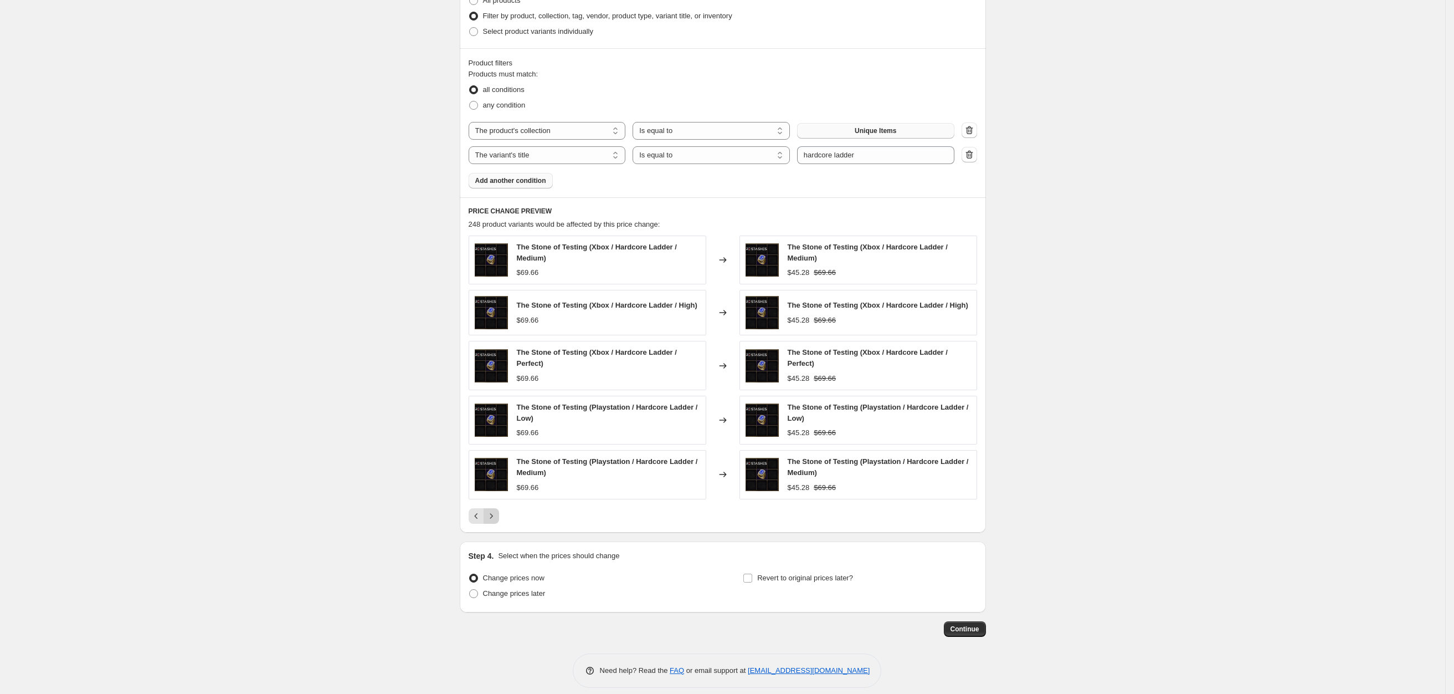
click at [497, 507] on div "The Stone of Testing (Xbox / Hardcore Ladder / Medium) $69.66 Changed to The St…" at bounding box center [723, 379] width 509 height 288
click at [497, 517] on icon "Next" at bounding box center [491, 515] width 11 height 11
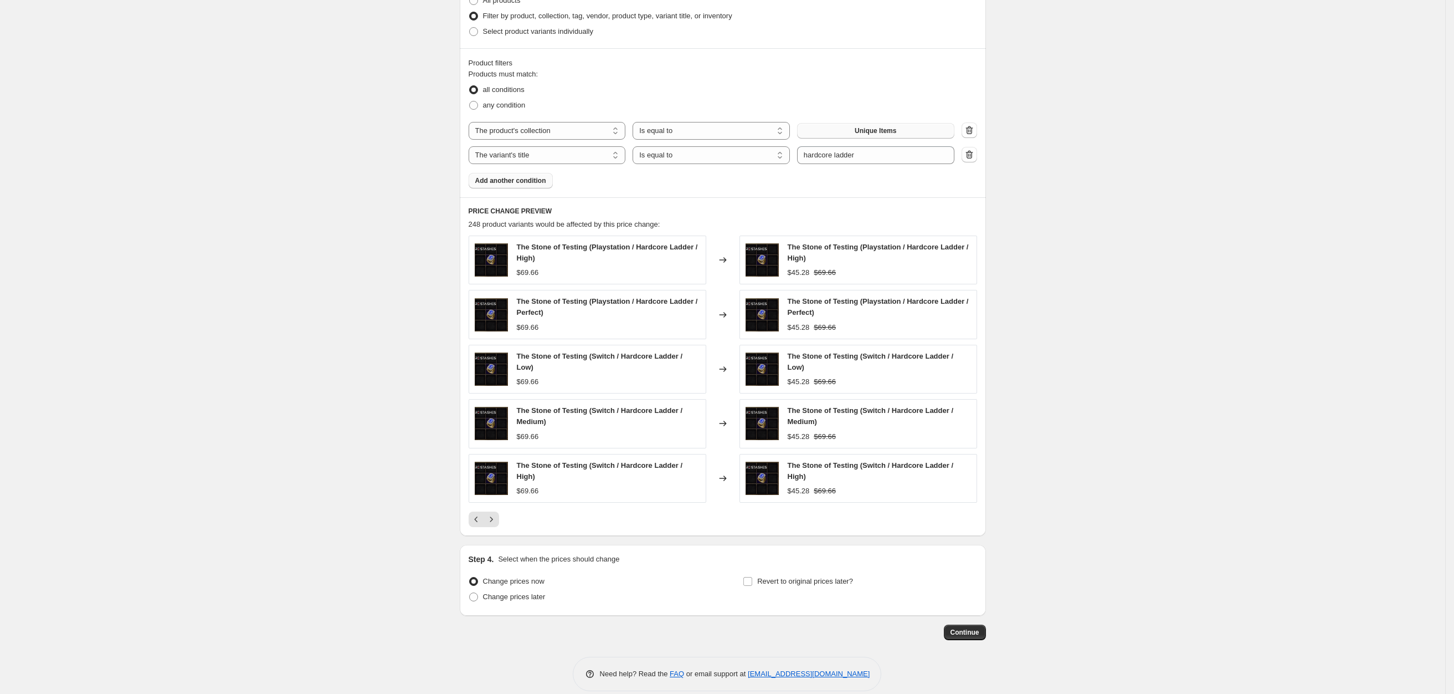
click at [497, 518] on icon "Next" at bounding box center [491, 519] width 11 height 11
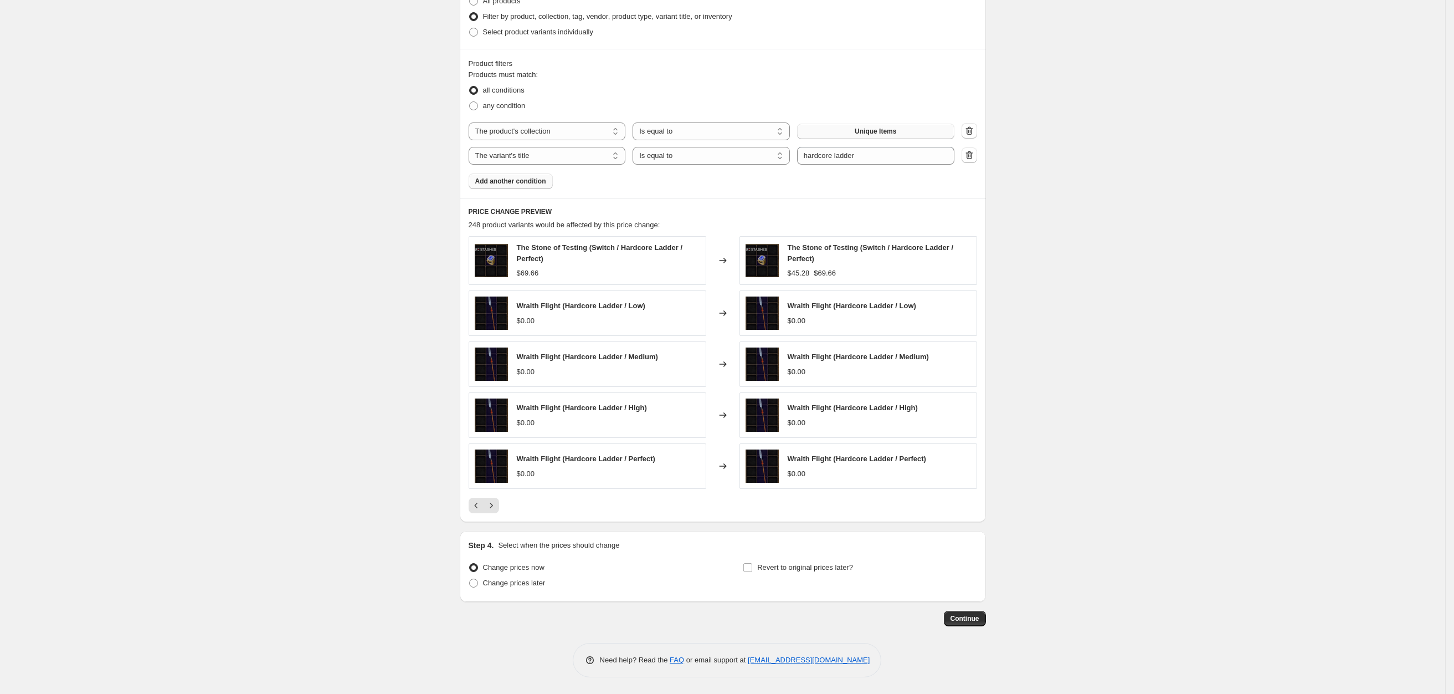
click at [500, 518] on div "PRICE CHANGE PREVIEW 248 product variants would be affected by this price chang…" at bounding box center [723, 360] width 526 height 325
click at [497, 510] on icon "Next" at bounding box center [491, 505] width 11 height 11
click at [497, 508] on icon "Next" at bounding box center [491, 505] width 11 height 11
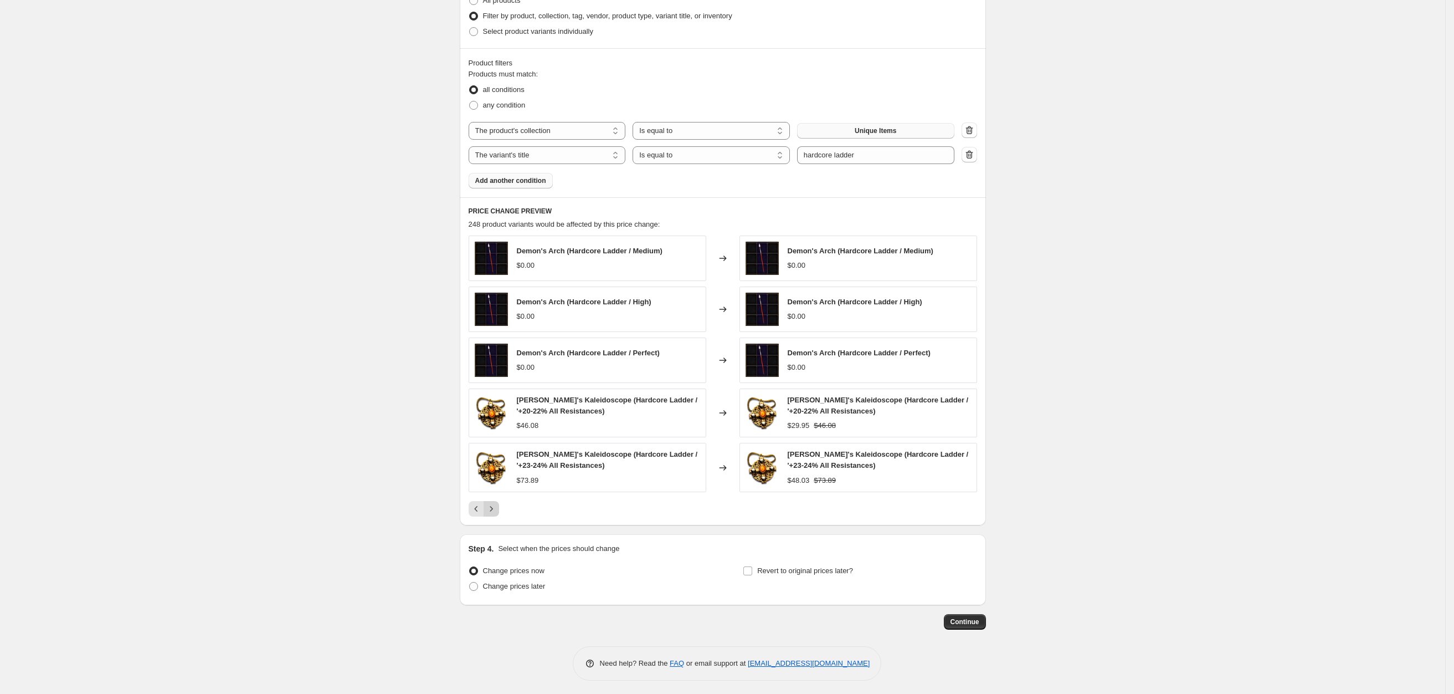
click at [497, 508] on icon "Next" at bounding box center [491, 508] width 11 height 11
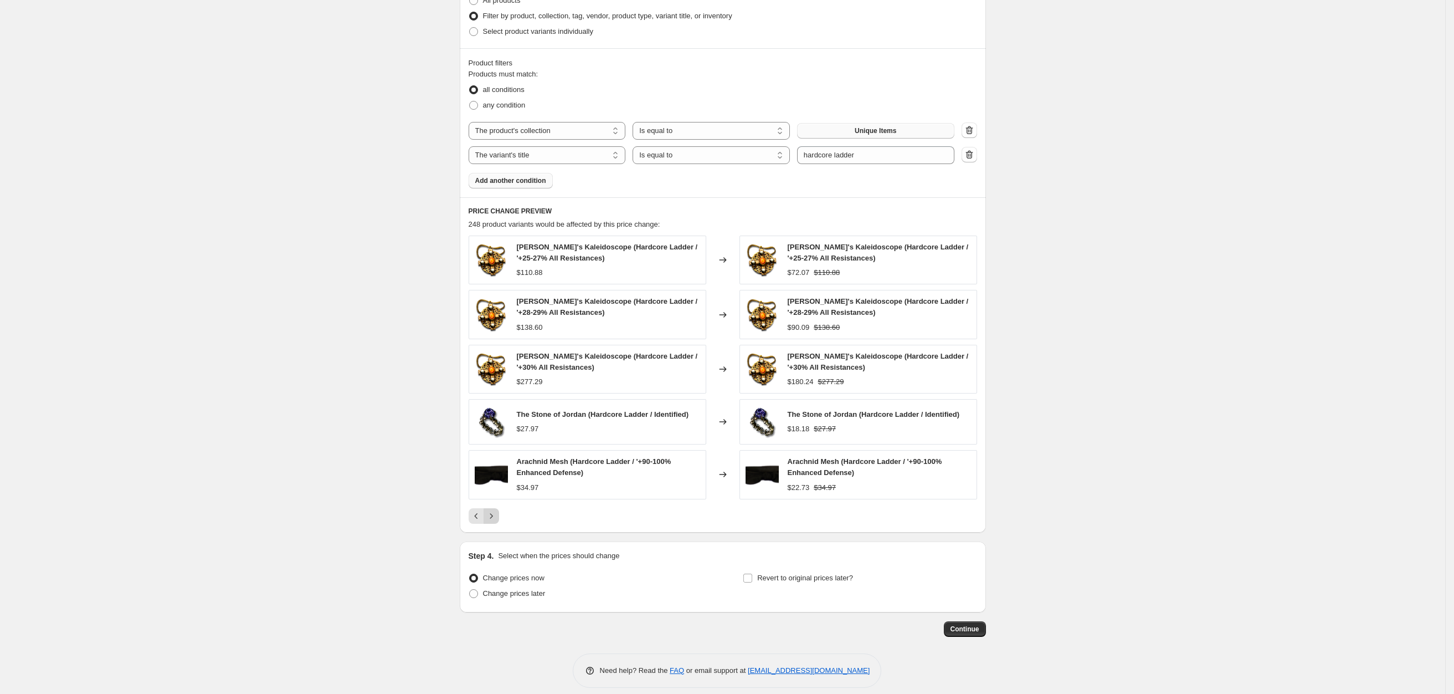
click at [497, 508] on div "[PERSON_NAME]'s Kaleidoscope (Hardcore Ladder / '+25-27% All Resistances) $110.…" at bounding box center [723, 379] width 509 height 288
click at [495, 515] on icon "Next" at bounding box center [491, 515] width 11 height 11
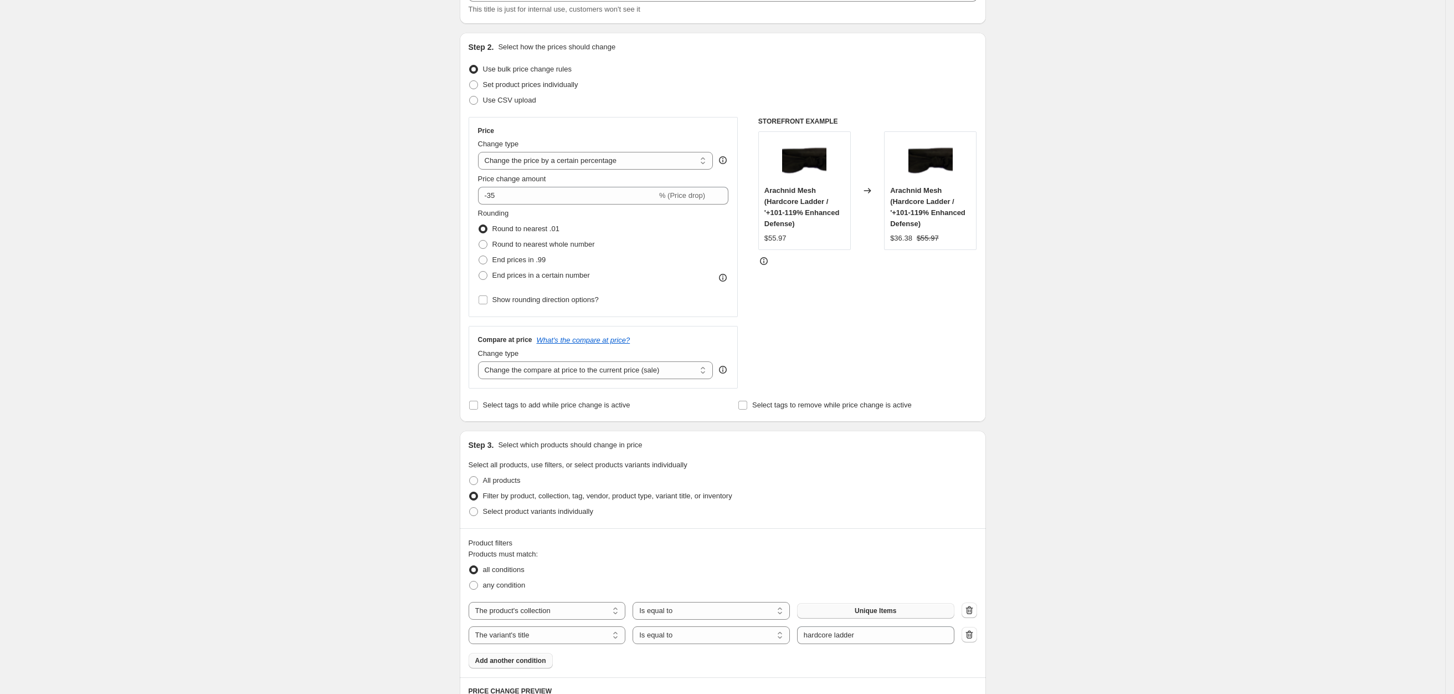
scroll to position [68, 0]
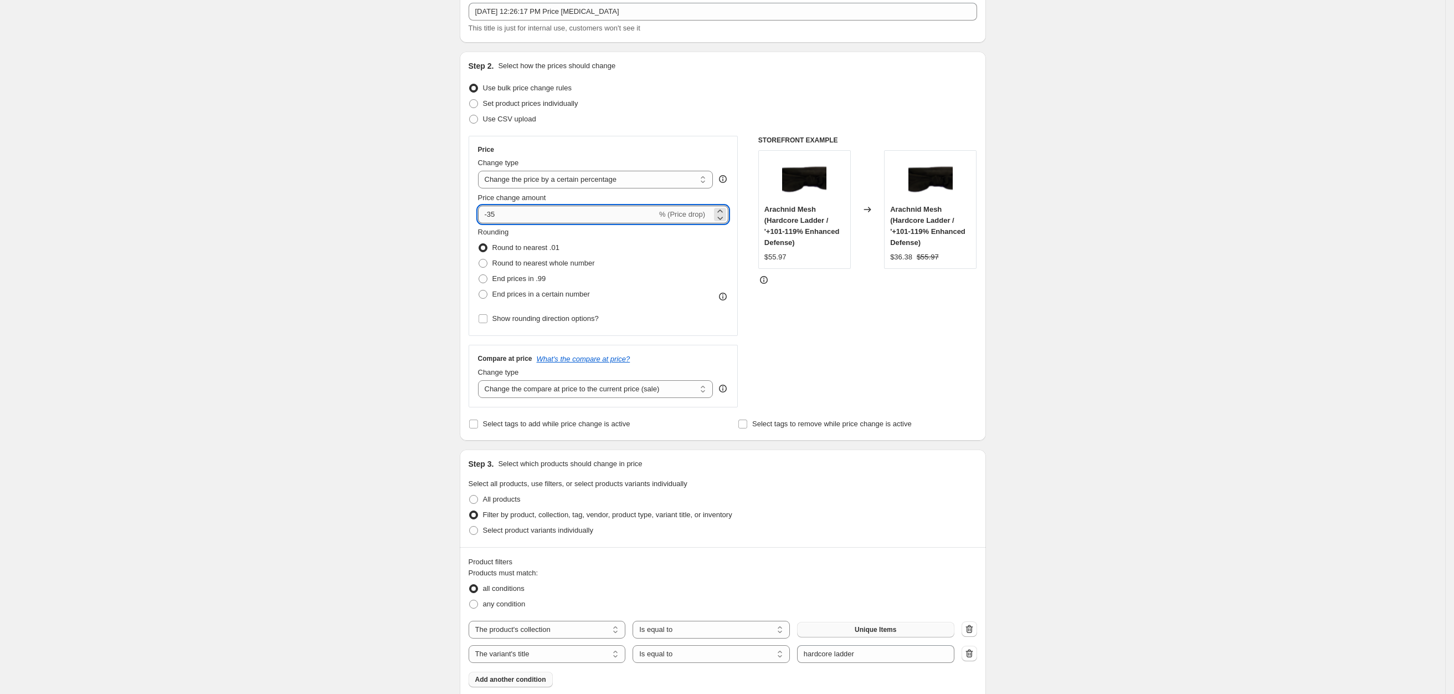
drag, startPoint x: 495, startPoint y: 218, endPoint x: 502, endPoint y: 216, distance: 7.4
click at [502, 216] on input "-35" at bounding box center [567, 215] width 179 height 18
click at [396, 254] on div "Create new price [MEDICAL_DATA]. This page is ready Create new price [MEDICAL_D…" at bounding box center [722, 564] width 1445 height 1264
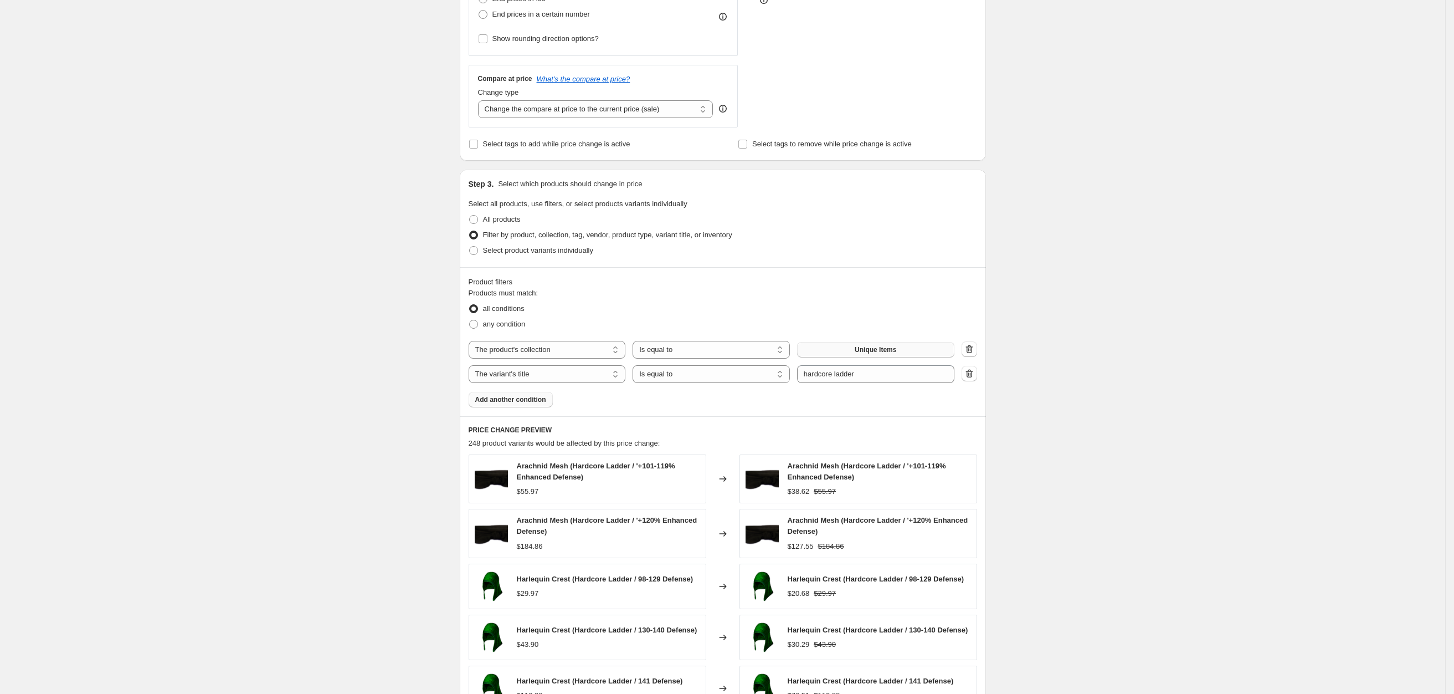
scroll to position [484, 0]
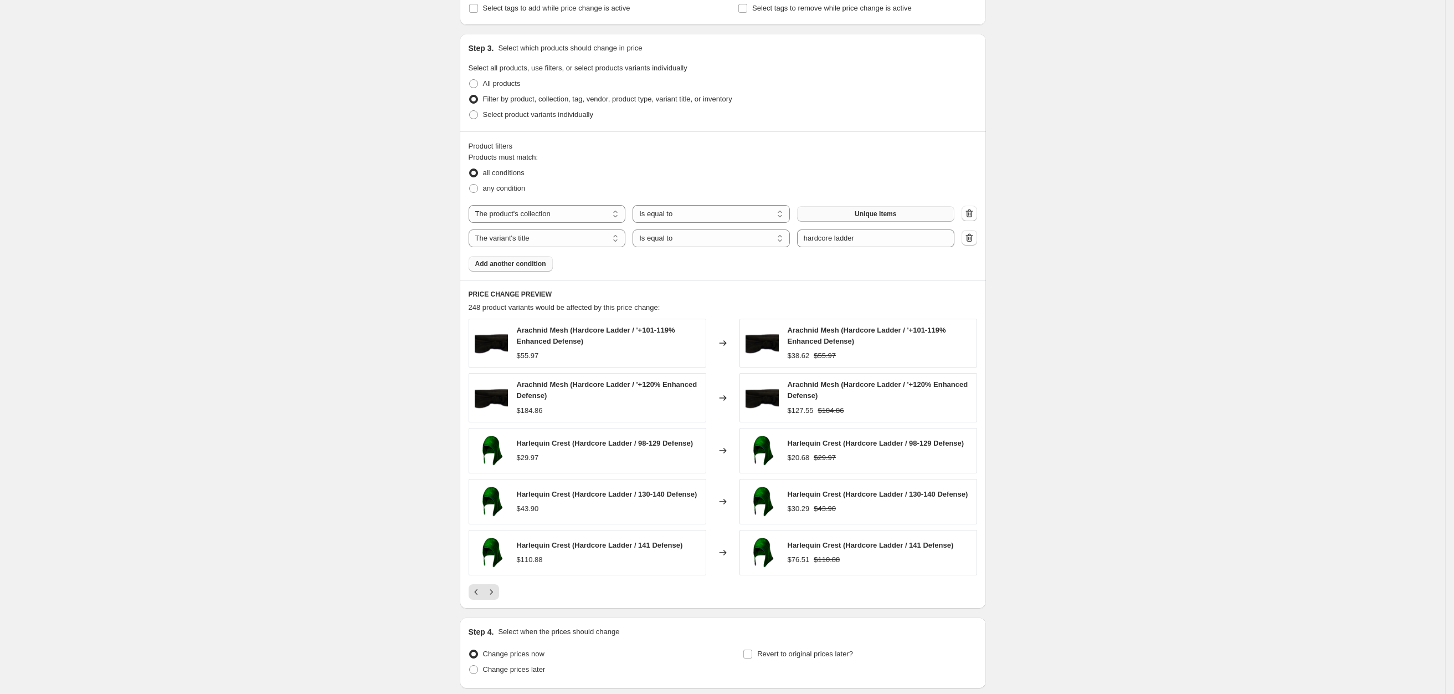
click at [218, 309] on div "Create new price [MEDICAL_DATA]. This page is ready Create new price [MEDICAL_D…" at bounding box center [722, 148] width 1445 height 1264
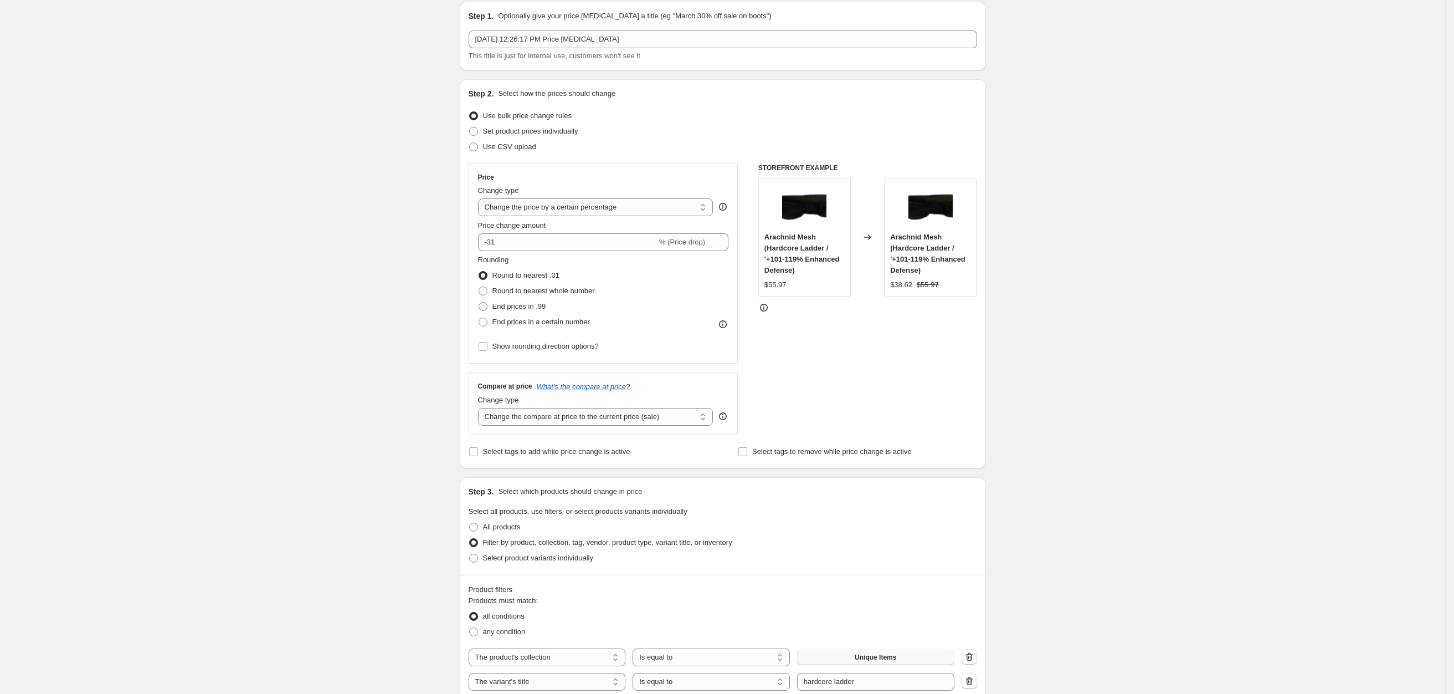
scroll to position [0, 0]
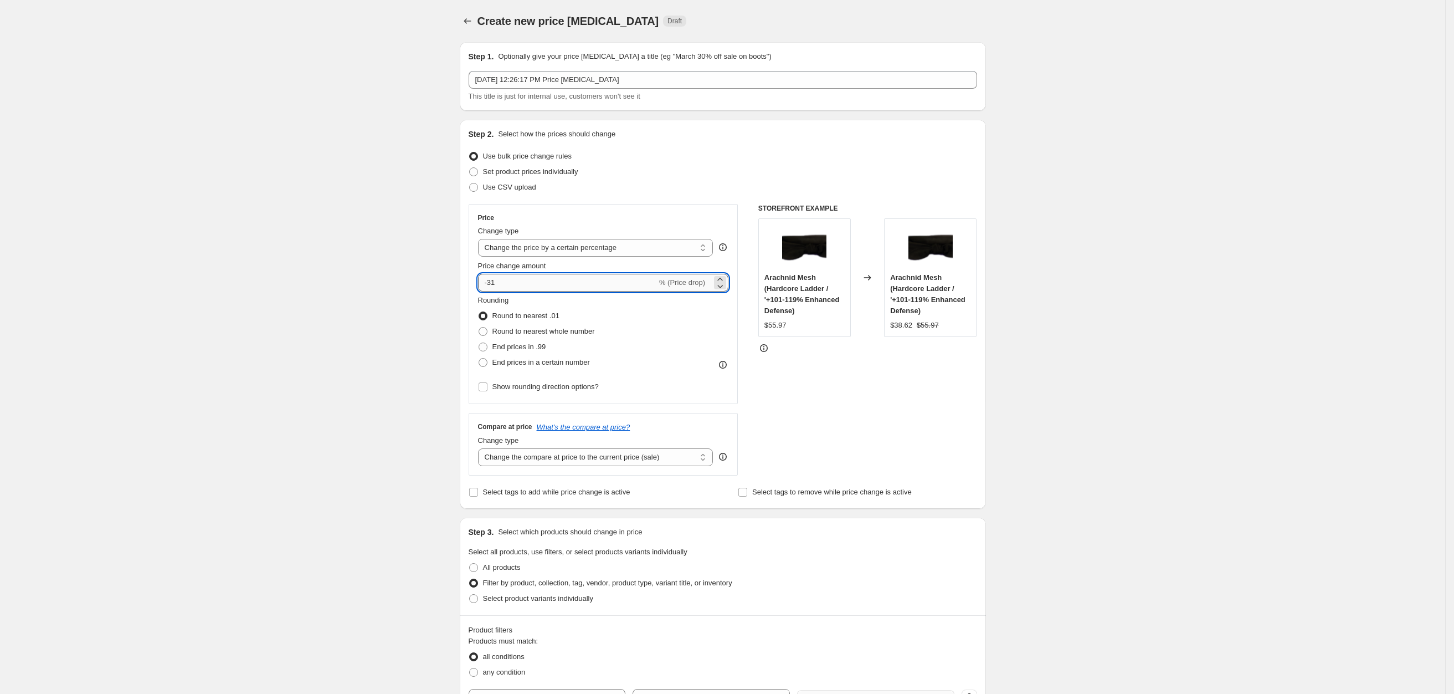
drag, startPoint x: 496, startPoint y: 284, endPoint x: 505, endPoint y: 279, distance: 10.7
click at [505, 278] on input "-31" at bounding box center [567, 283] width 179 height 18
click at [353, 300] on div "Create new price [MEDICAL_DATA]. This page is ready Create new price [MEDICAL_D…" at bounding box center [722, 632] width 1445 height 1264
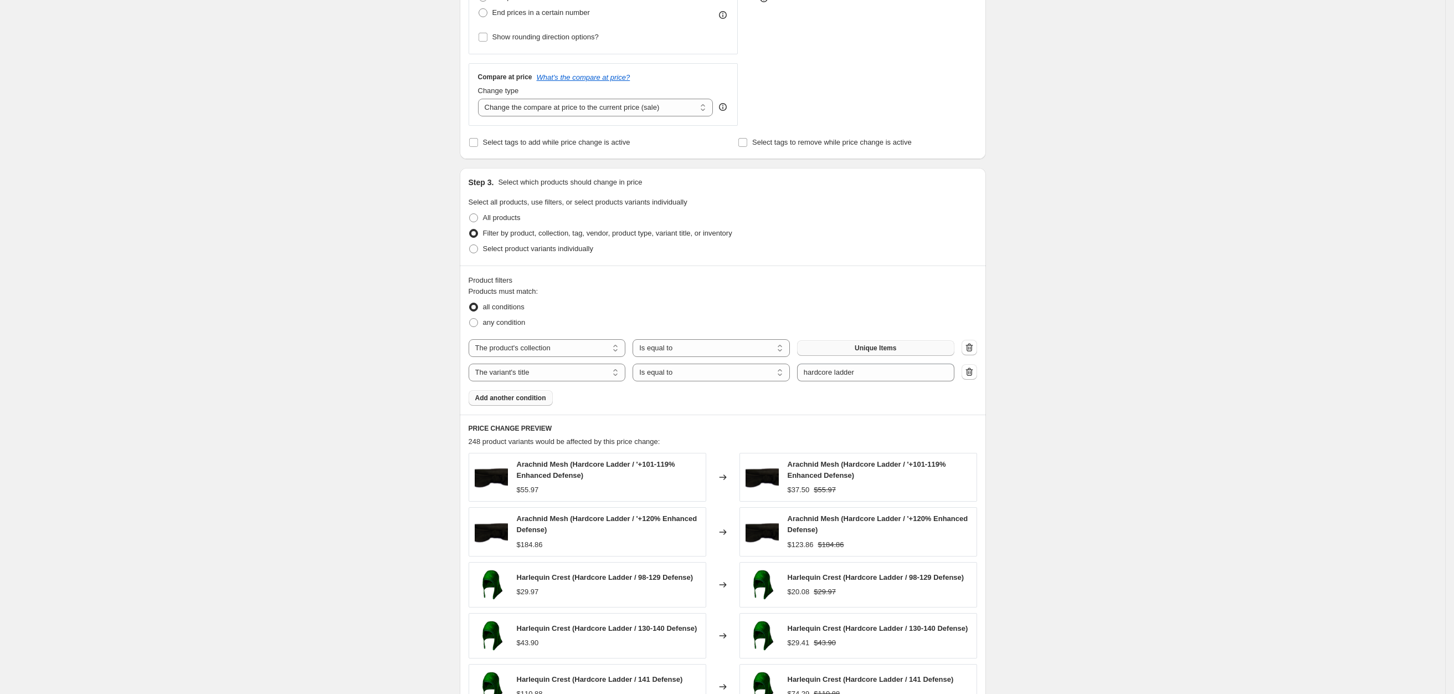
scroll to position [158, 0]
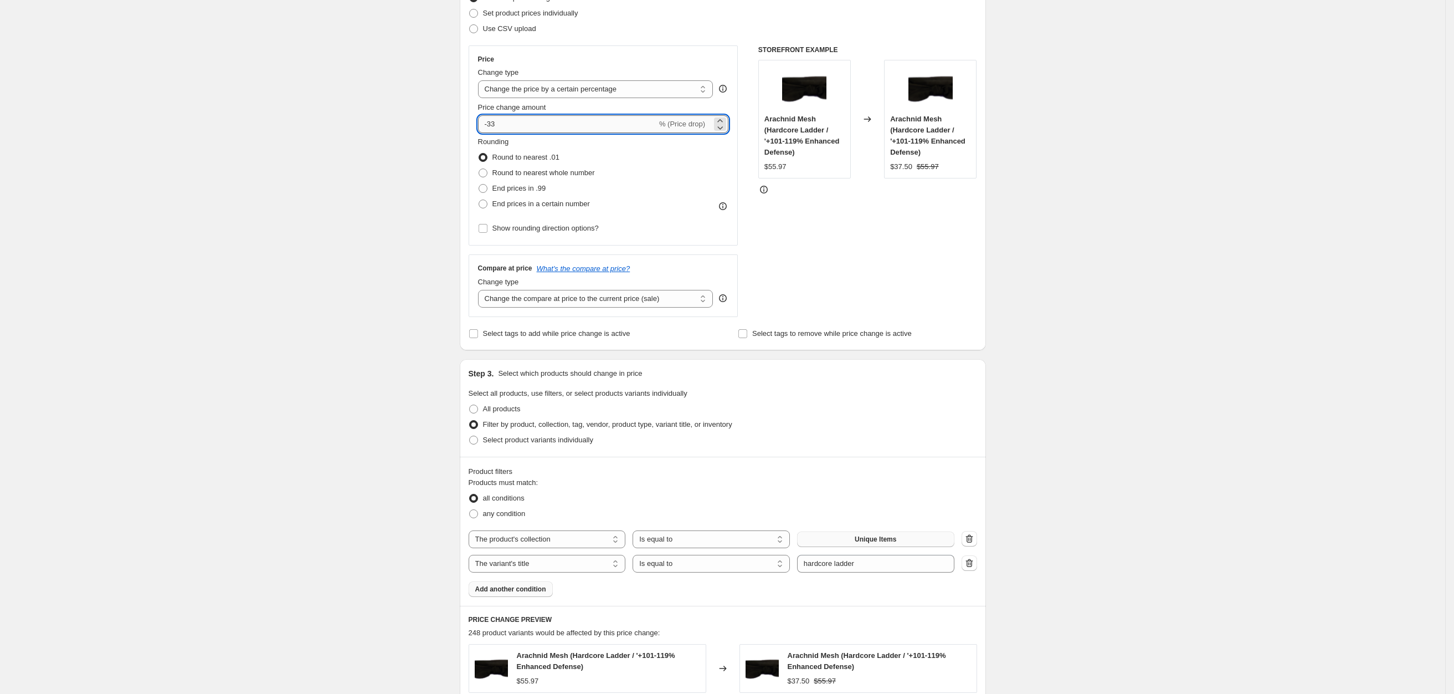
drag, startPoint x: 494, startPoint y: 126, endPoint x: 504, endPoint y: 124, distance: 9.8
click at [504, 124] on input "-33" at bounding box center [567, 124] width 179 height 18
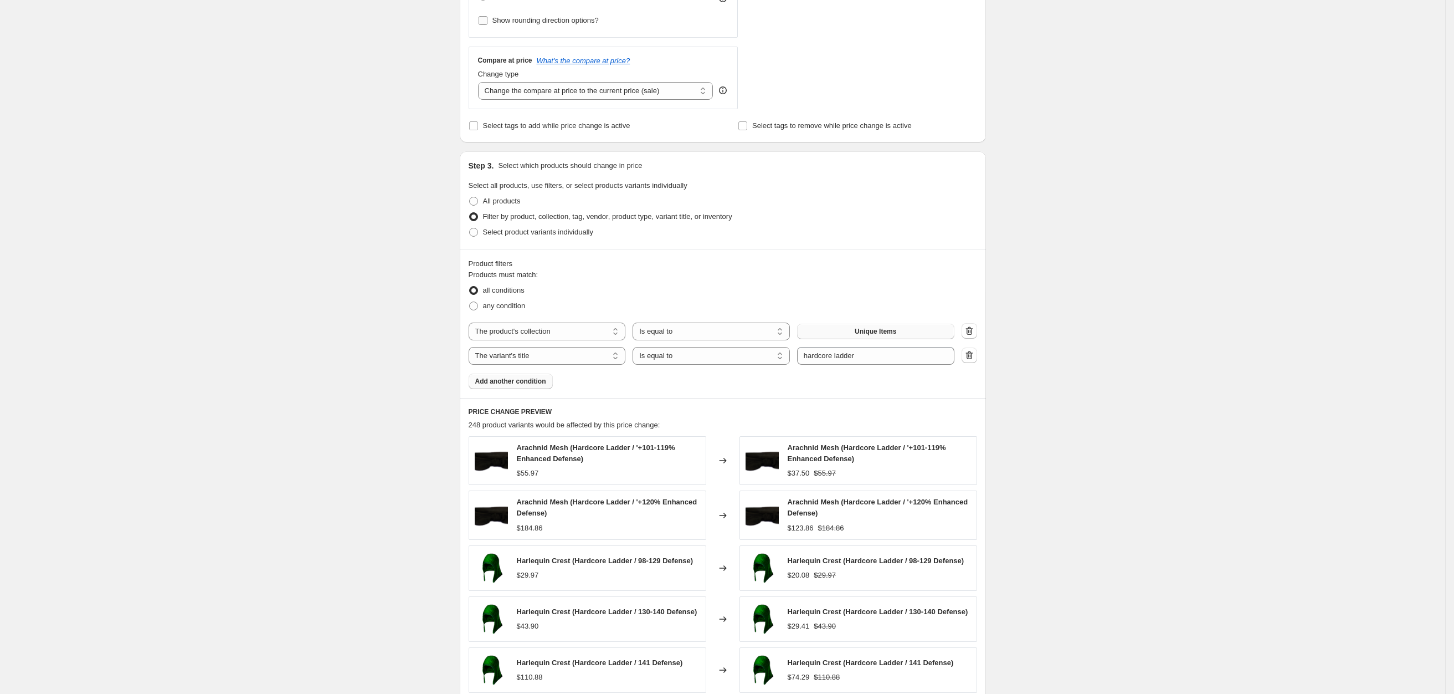
scroll to position [242, 0]
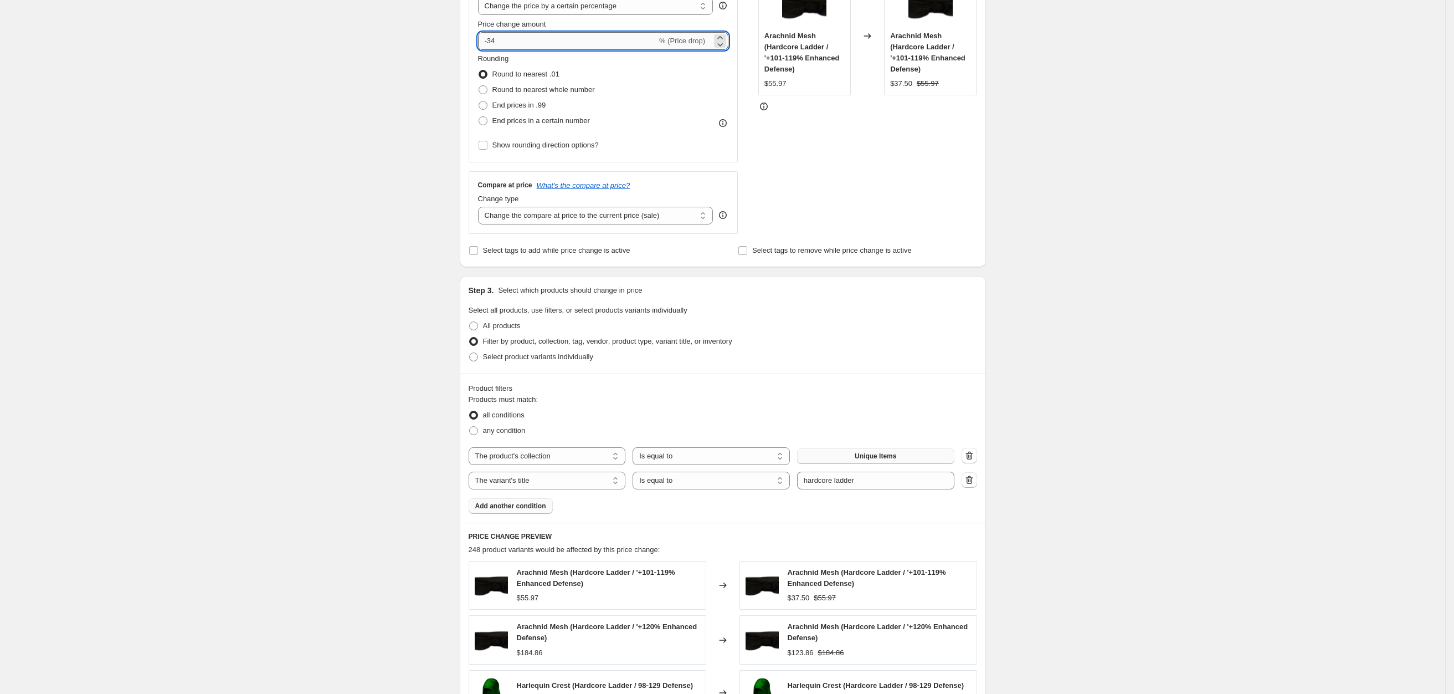
drag, startPoint x: 494, startPoint y: 35, endPoint x: 506, endPoint y: 35, distance: 12.2
click at [506, 35] on input "-34" at bounding box center [567, 41] width 179 height 18
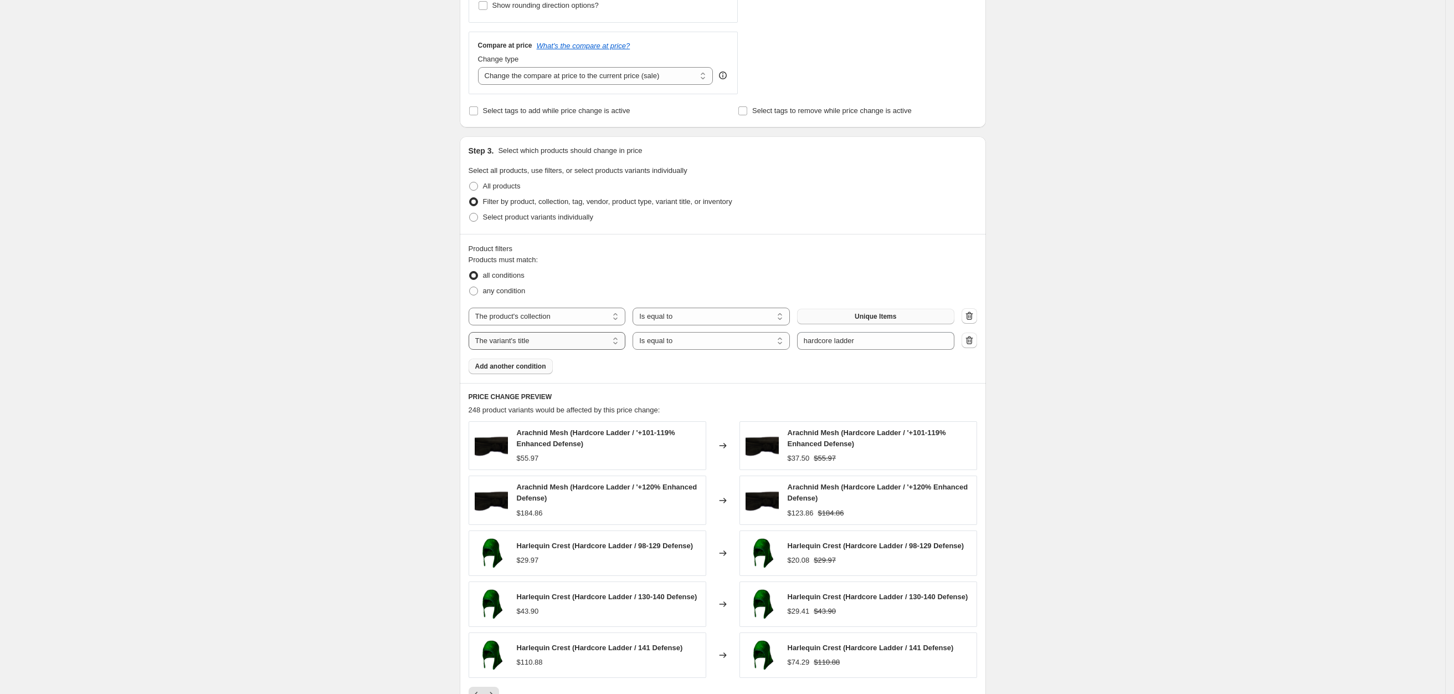
scroll to position [408, 0]
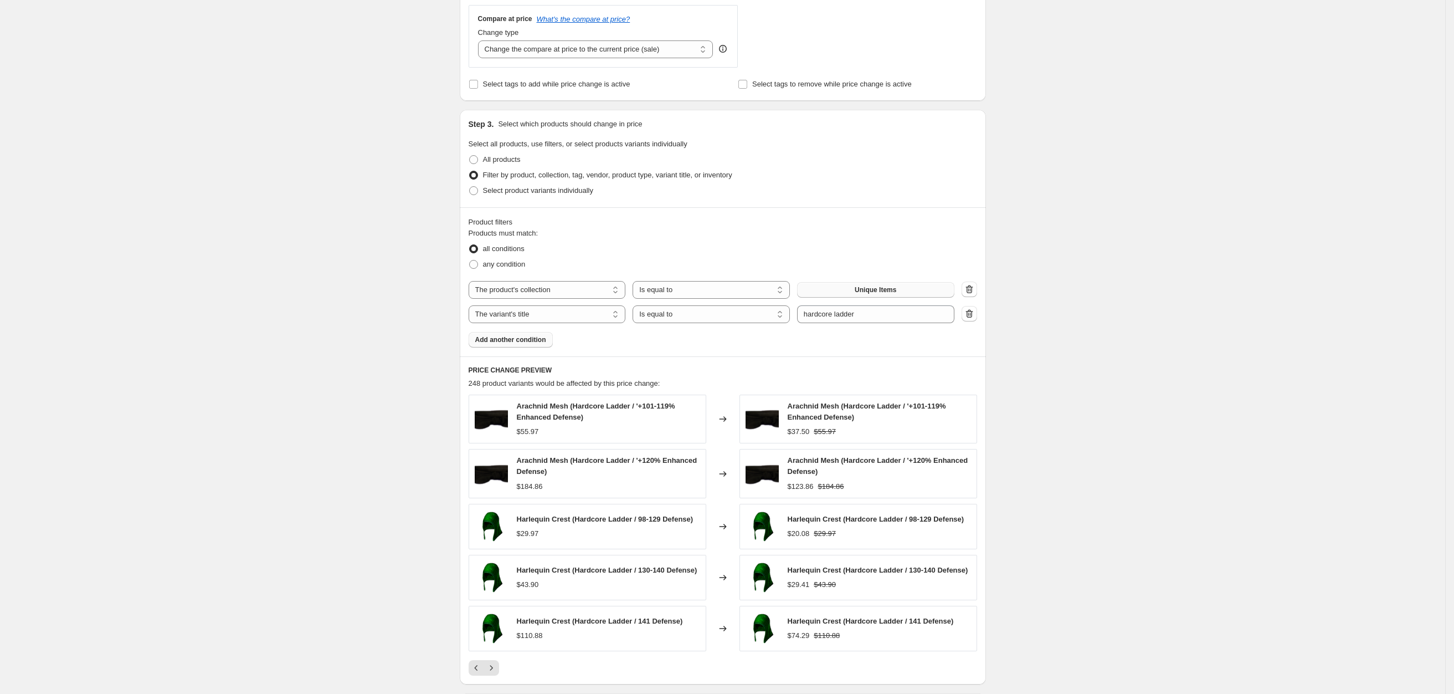
type input "-35"
click at [1144, 430] on div "Create new price [MEDICAL_DATA]. This page is ready Create new price [MEDICAL_D…" at bounding box center [722, 224] width 1445 height 1264
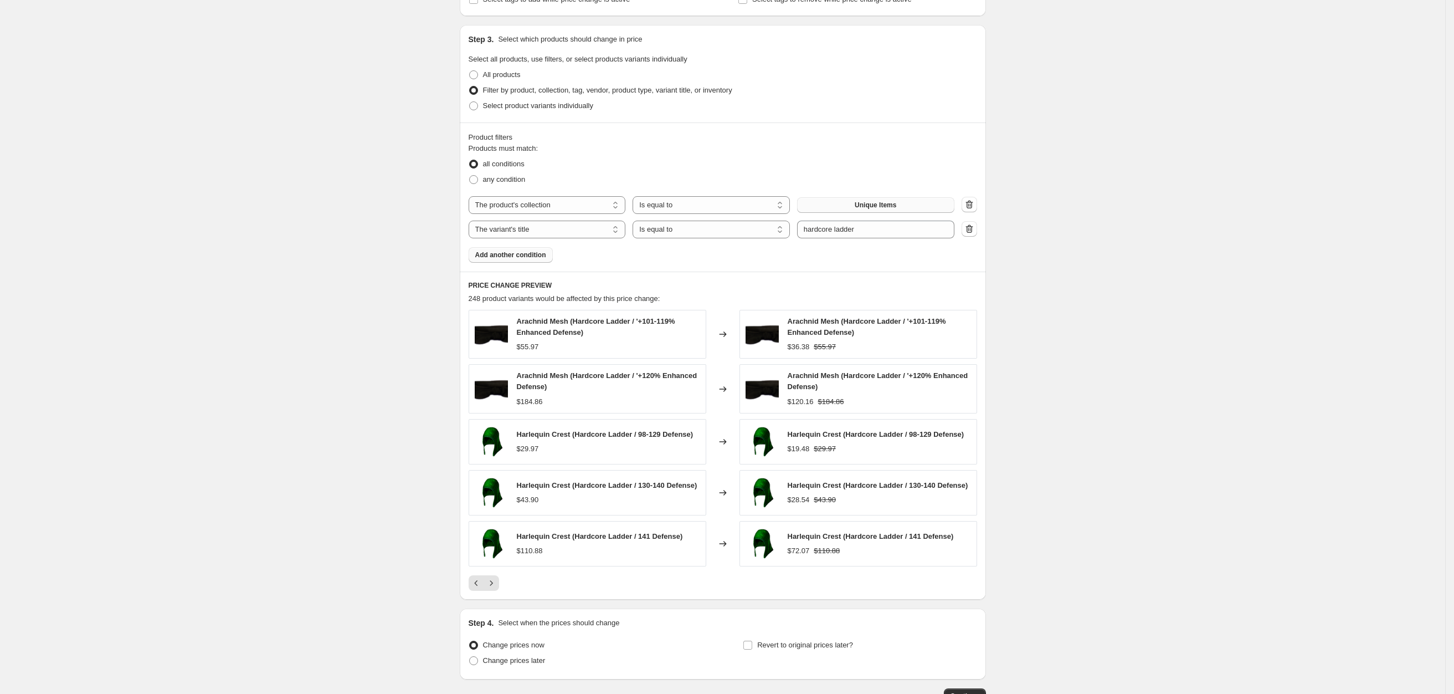
scroll to position [574, 0]
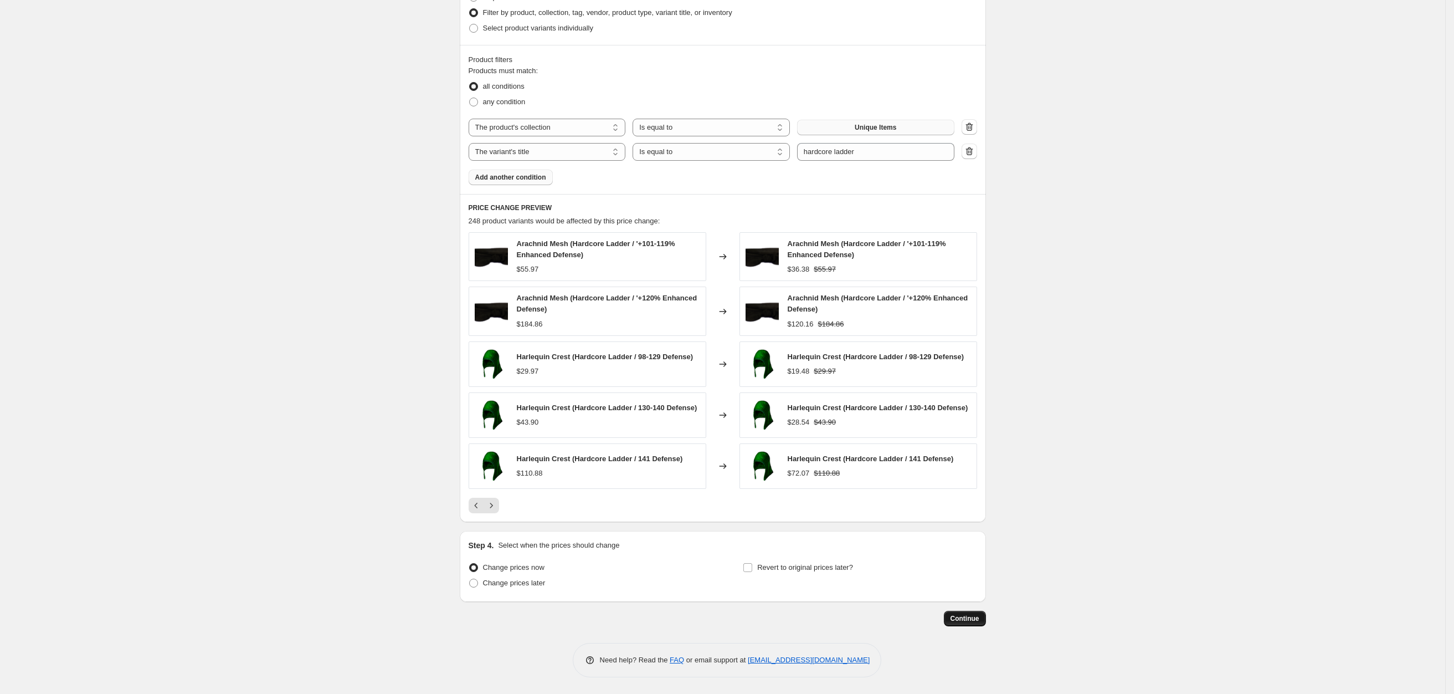
click at [968, 618] on span "Continue" at bounding box center [965, 618] width 29 height 9
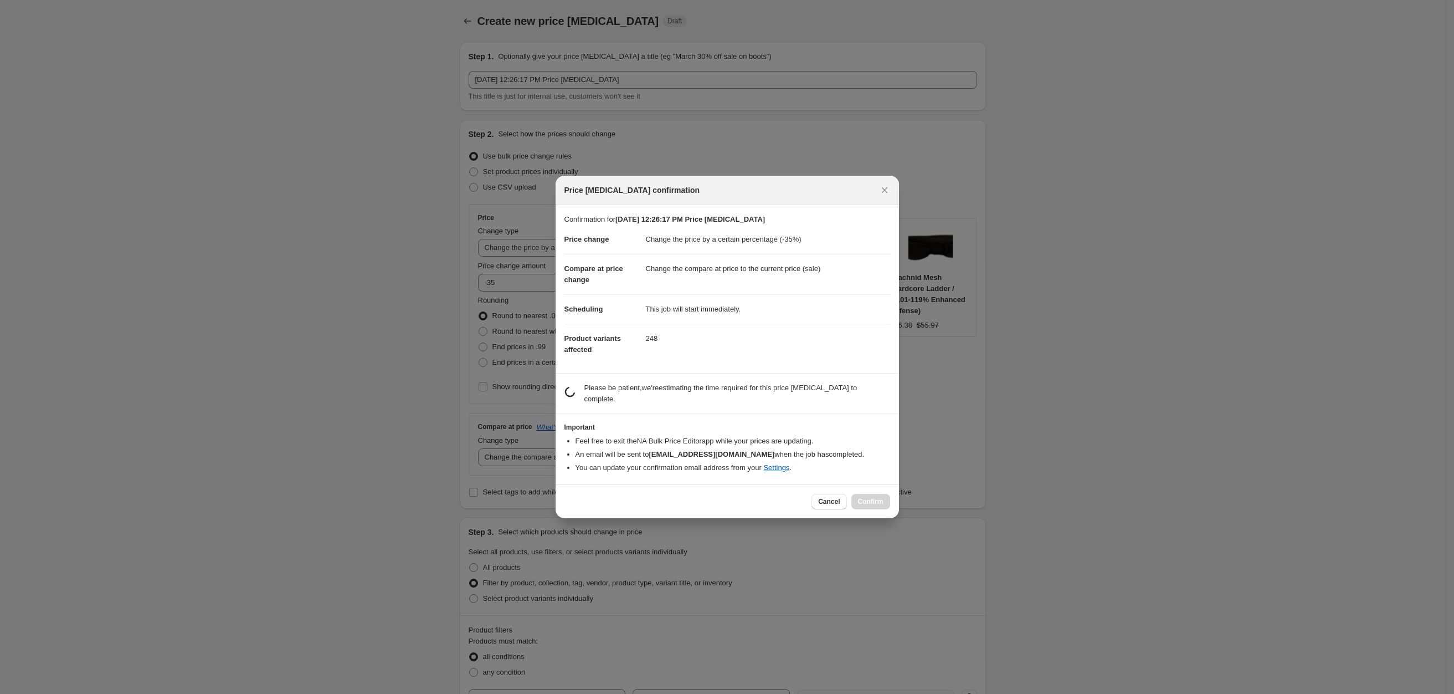
scroll to position [0, 0]
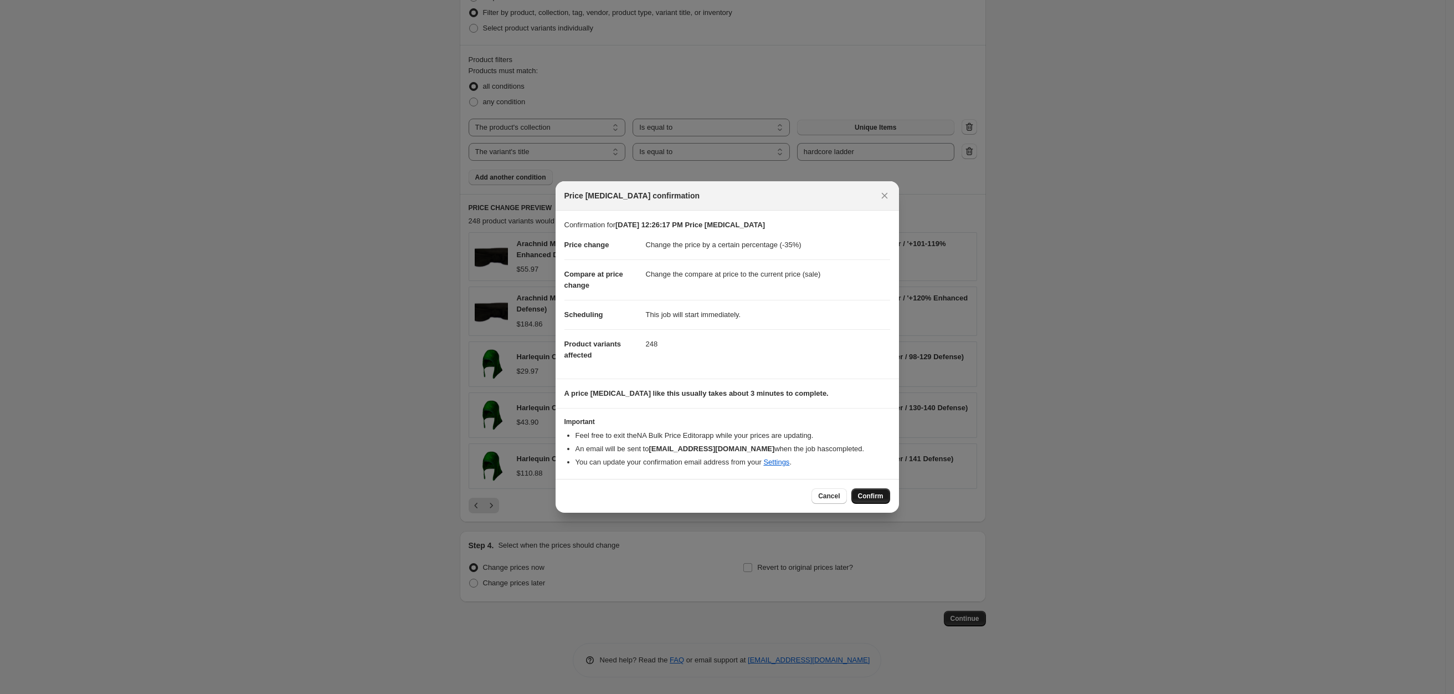
click at [876, 489] on button "Confirm" at bounding box center [870, 496] width 39 height 16
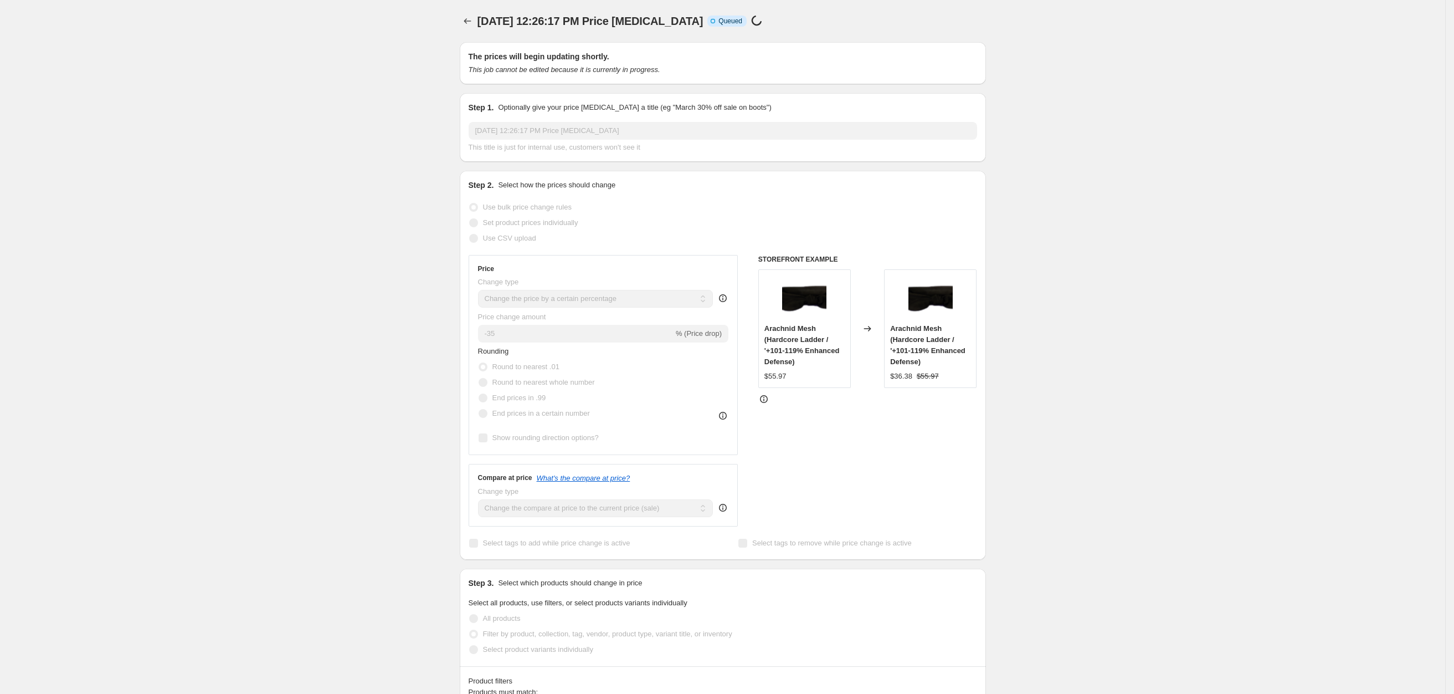
scroll to position [574, 0]
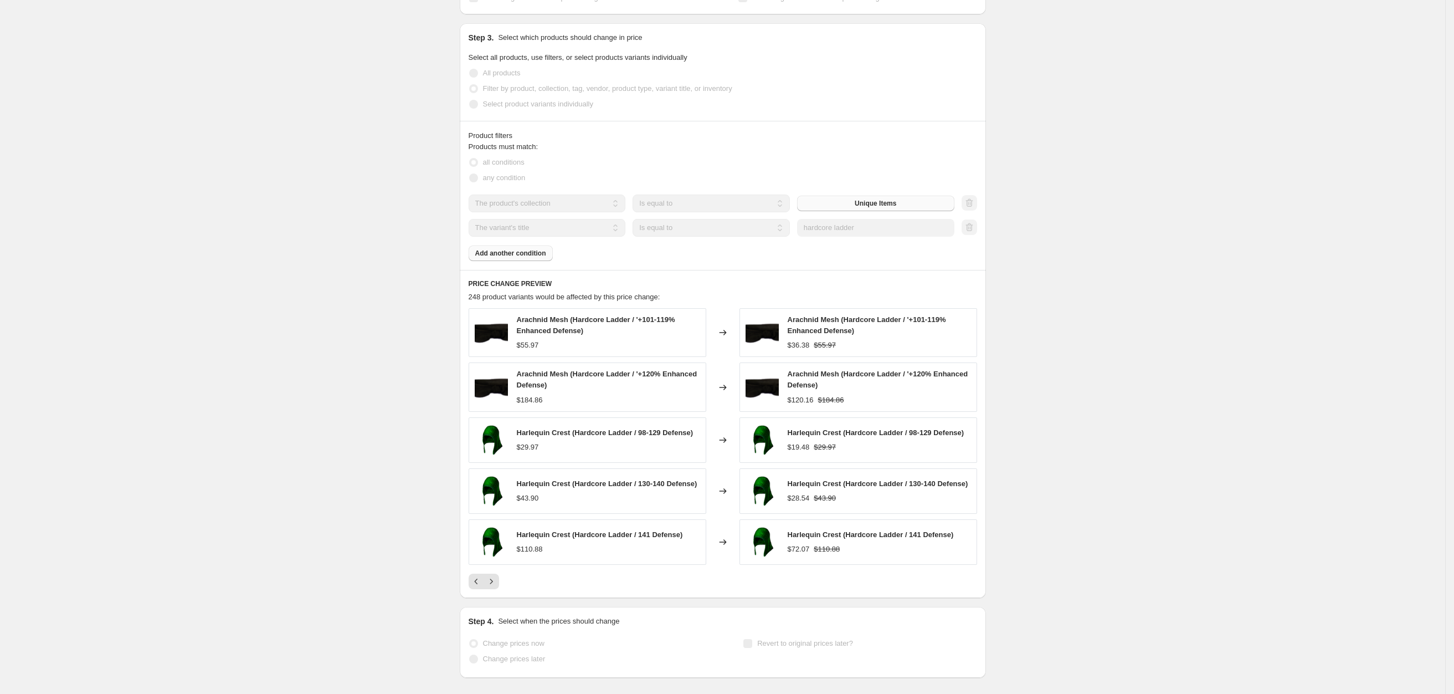
select select "percentage"
select select "collection"
select select "title"
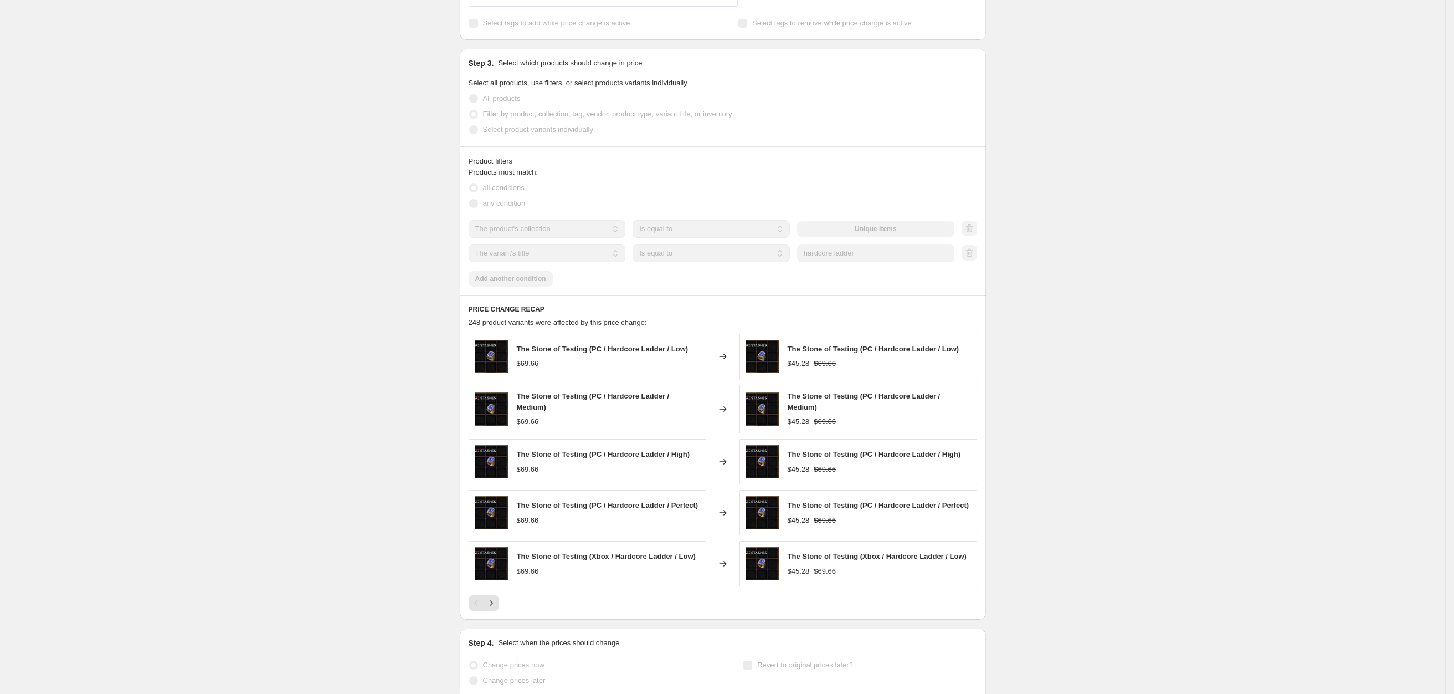
scroll to position [0, 0]
